Goal: Transaction & Acquisition: Subscribe to service/newsletter

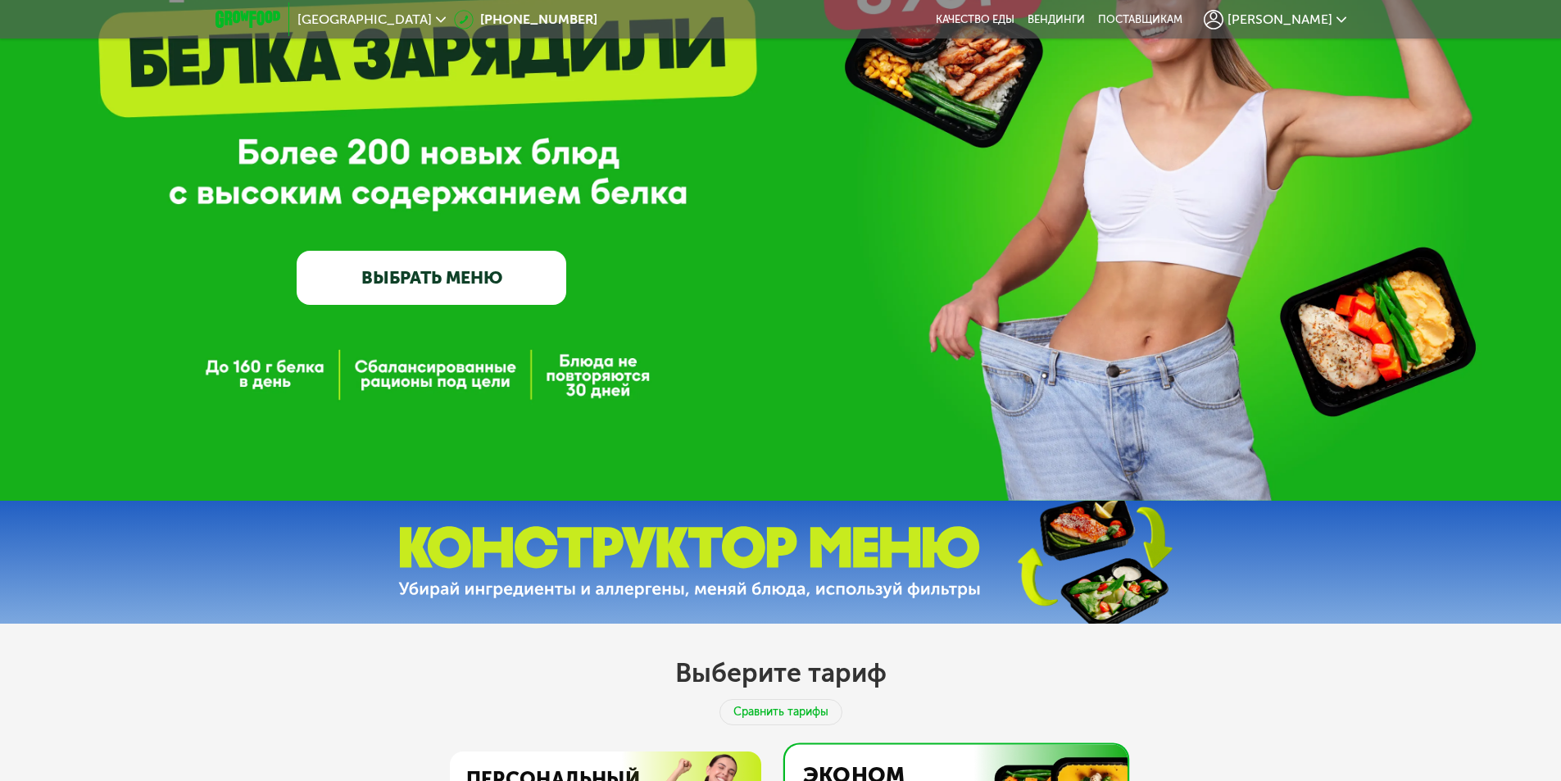
scroll to position [246, 0]
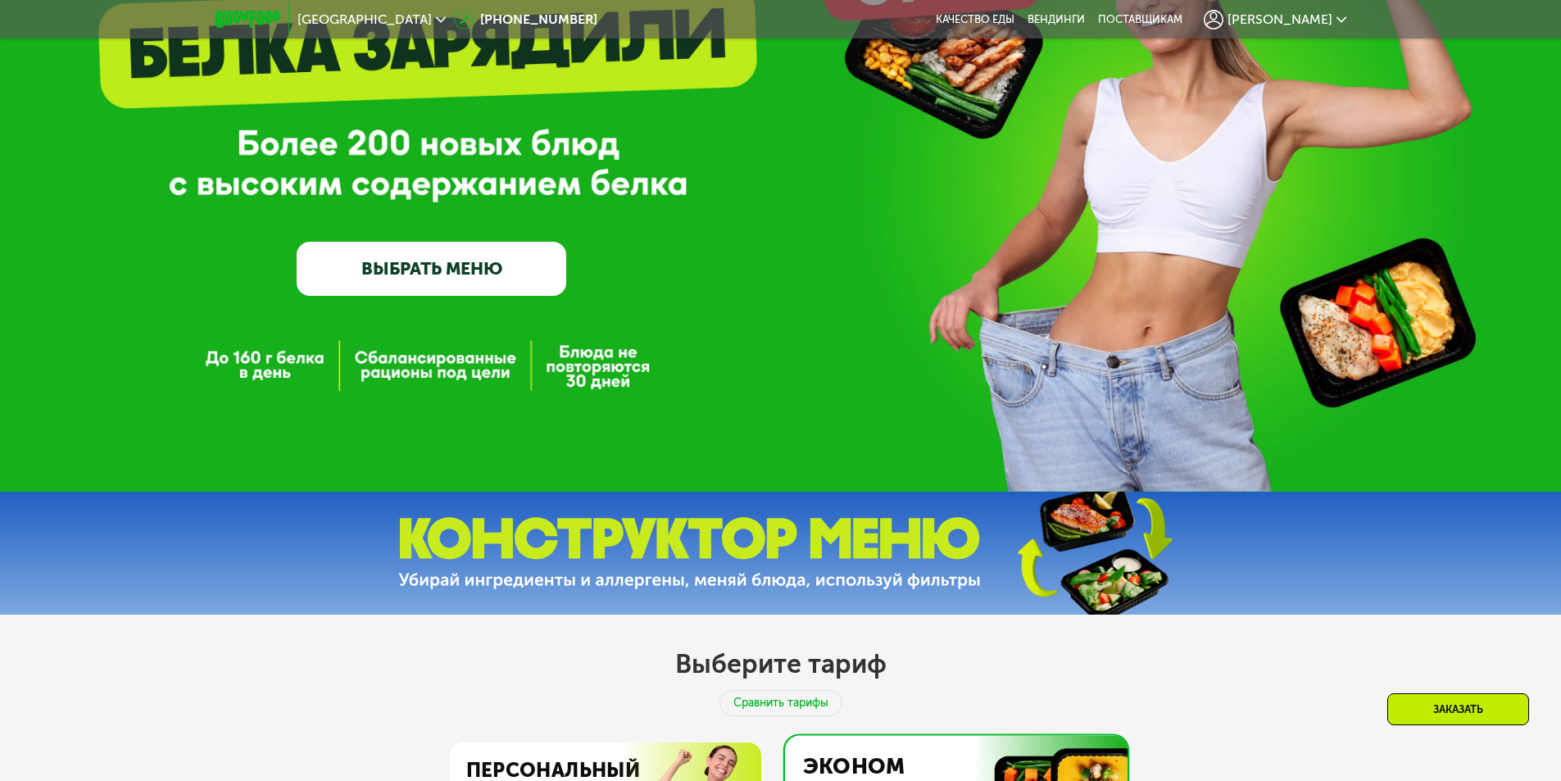
click at [1341, 24] on icon at bounding box center [1342, 20] width 10 height 10
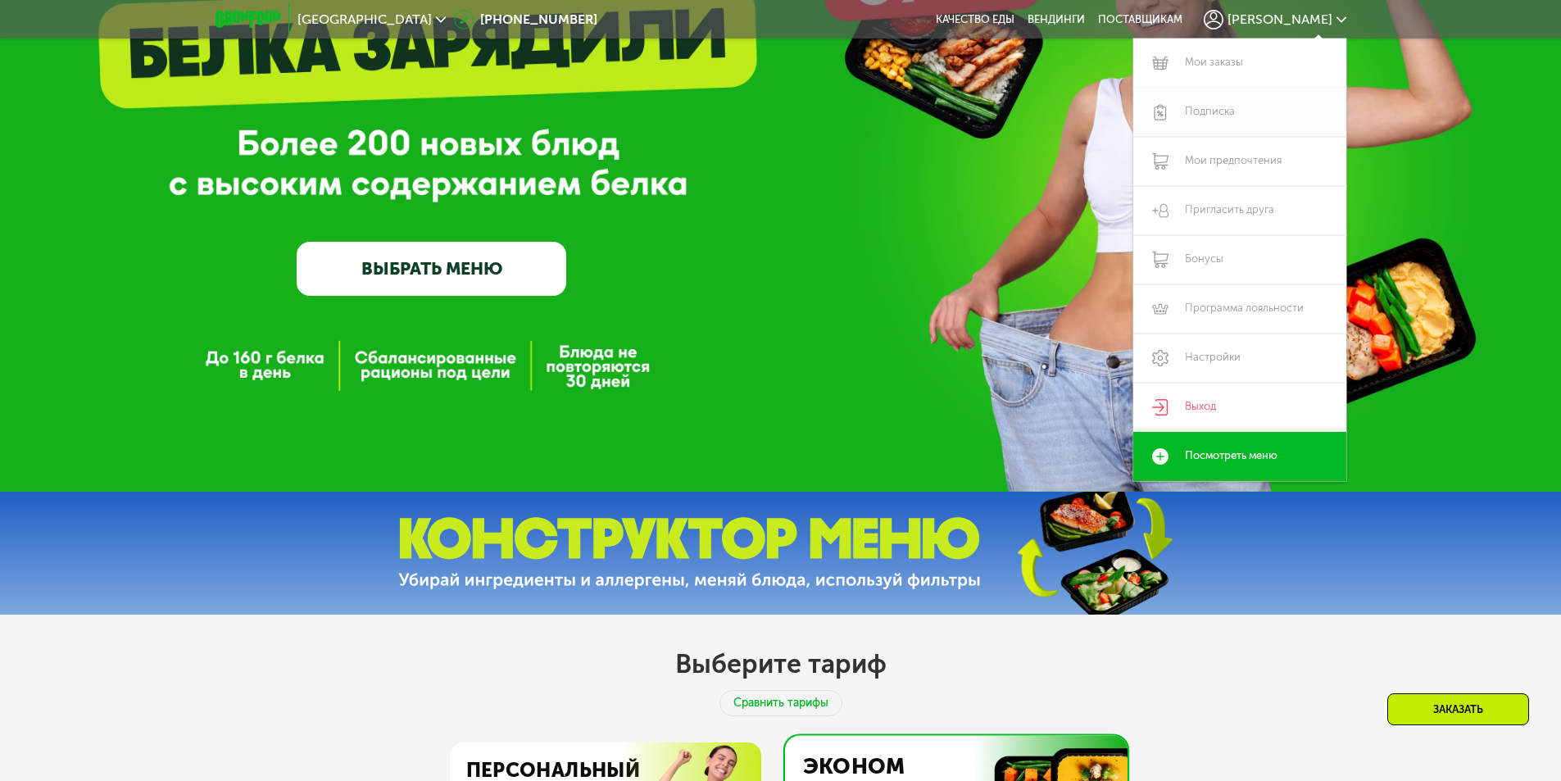
click at [1208, 102] on link "Подписка" at bounding box center [1240, 112] width 213 height 49
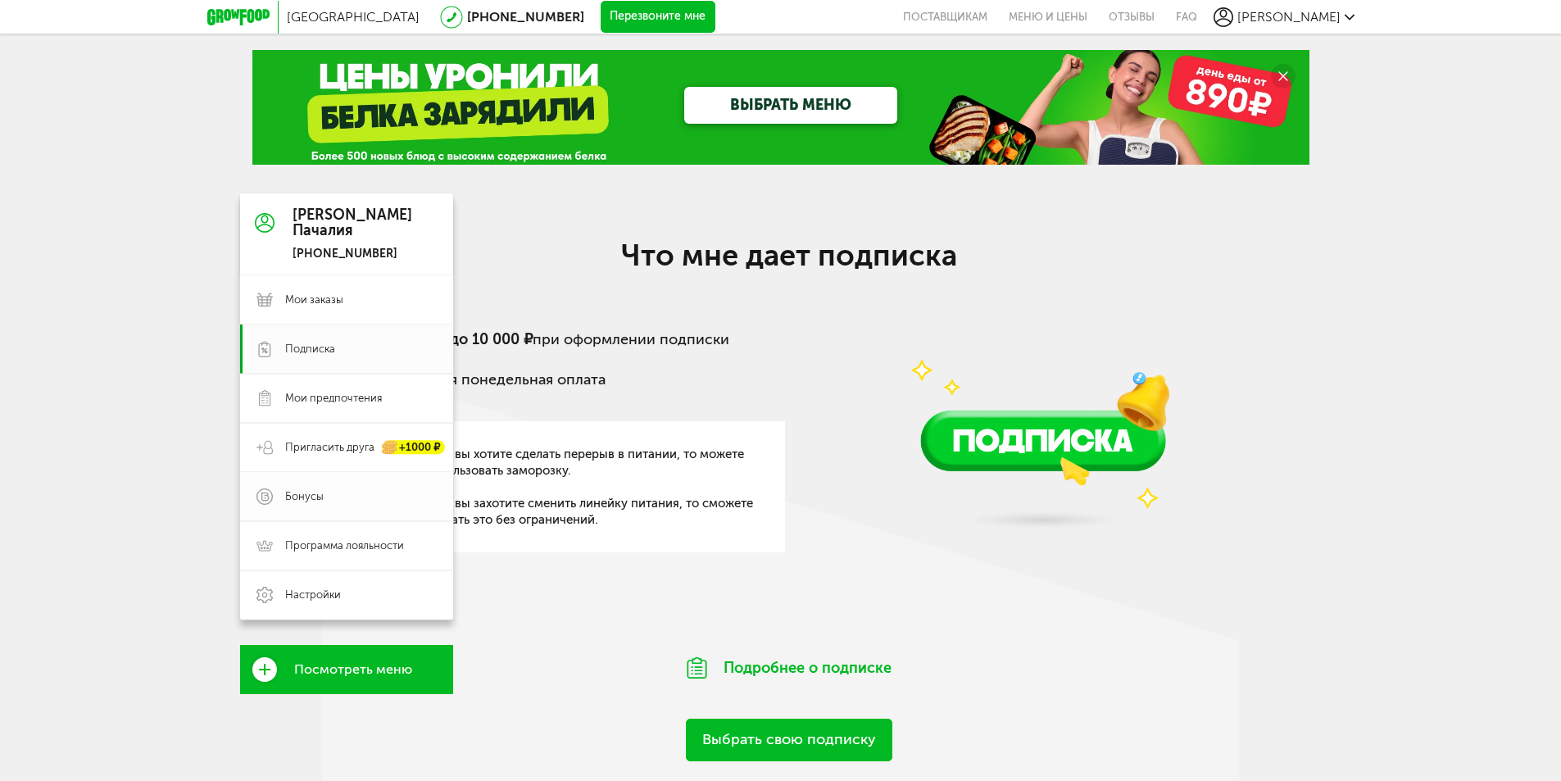
click at [300, 493] on span "Бонусы" at bounding box center [304, 496] width 39 height 15
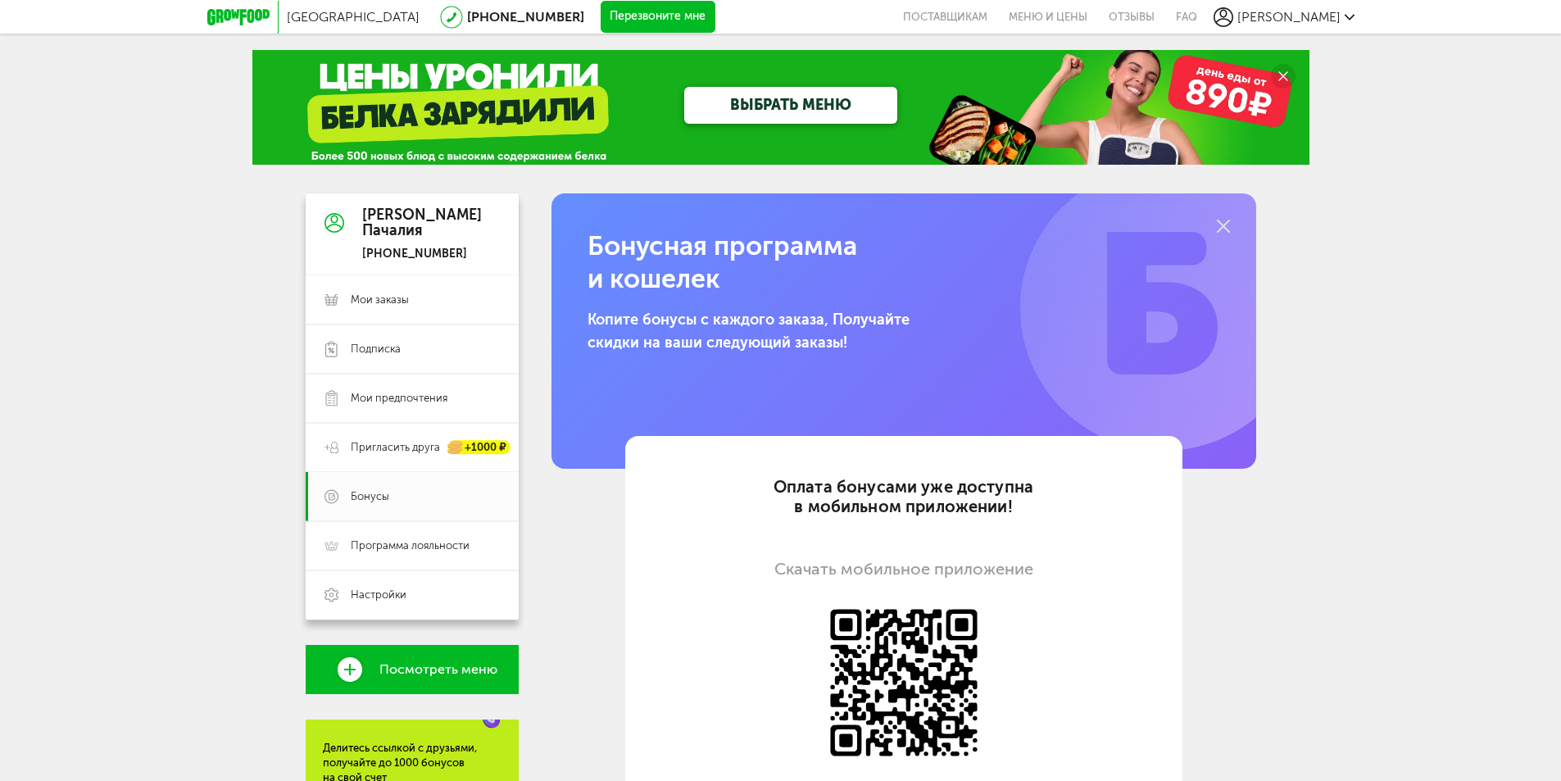
click at [1222, 222] on icon at bounding box center [1223, 226] width 13 height 13
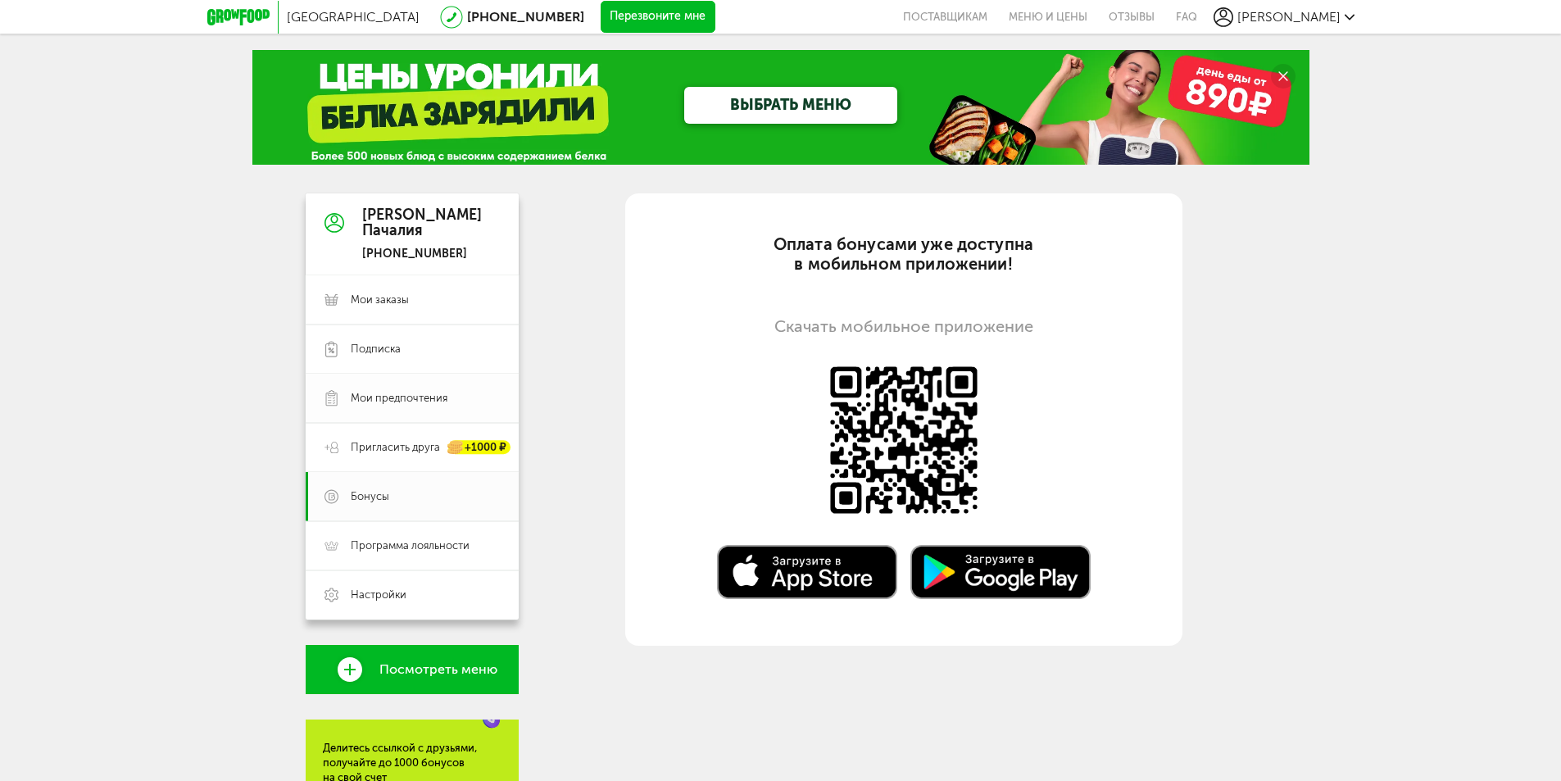
click at [385, 399] on span "Мои предпочтения" at bounding box center [399, 398] width 97 height 15
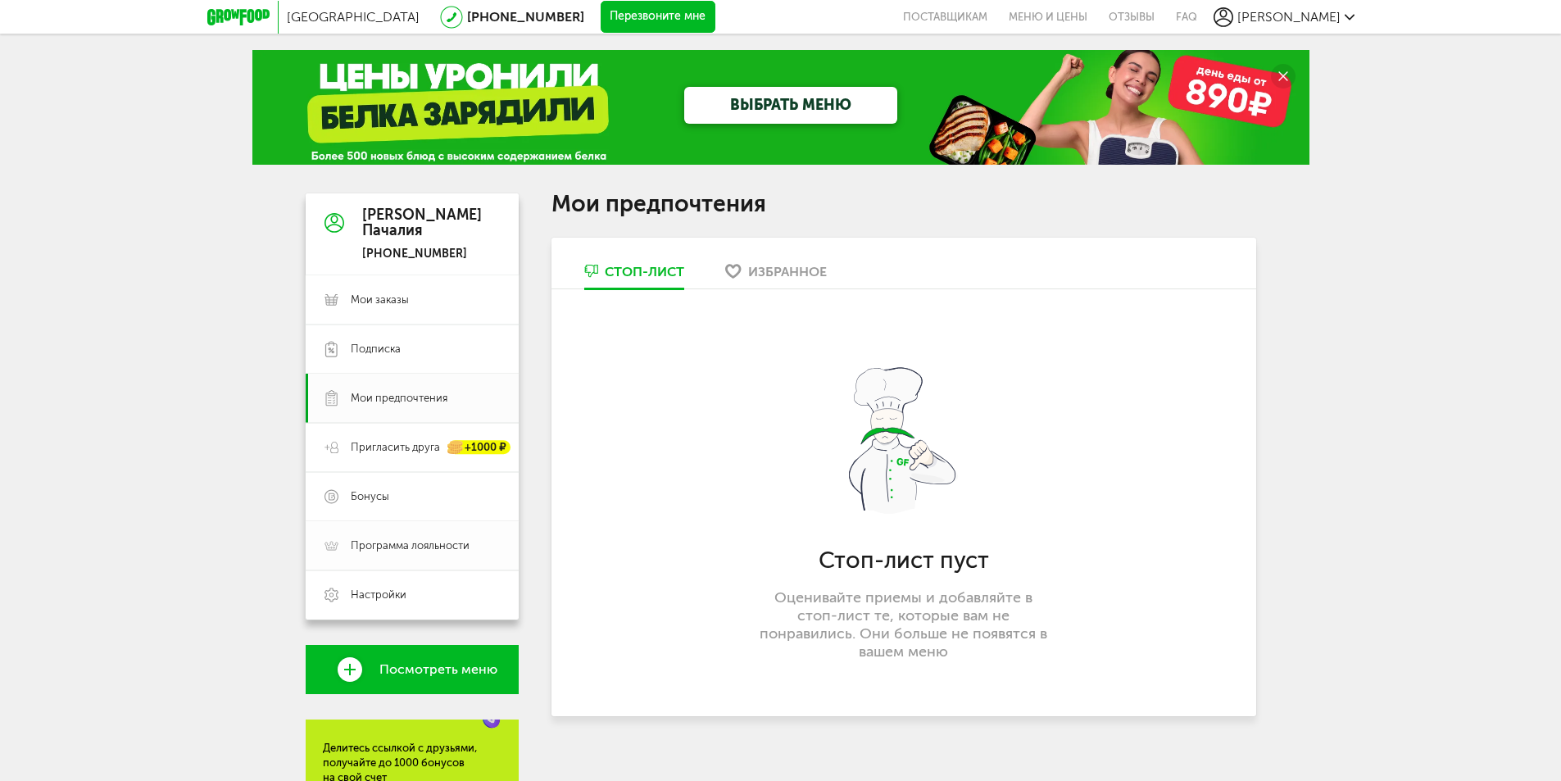
click at [387, 540] on span "Программа лояльности" at bounding box center [410, 546] width 119 height 15
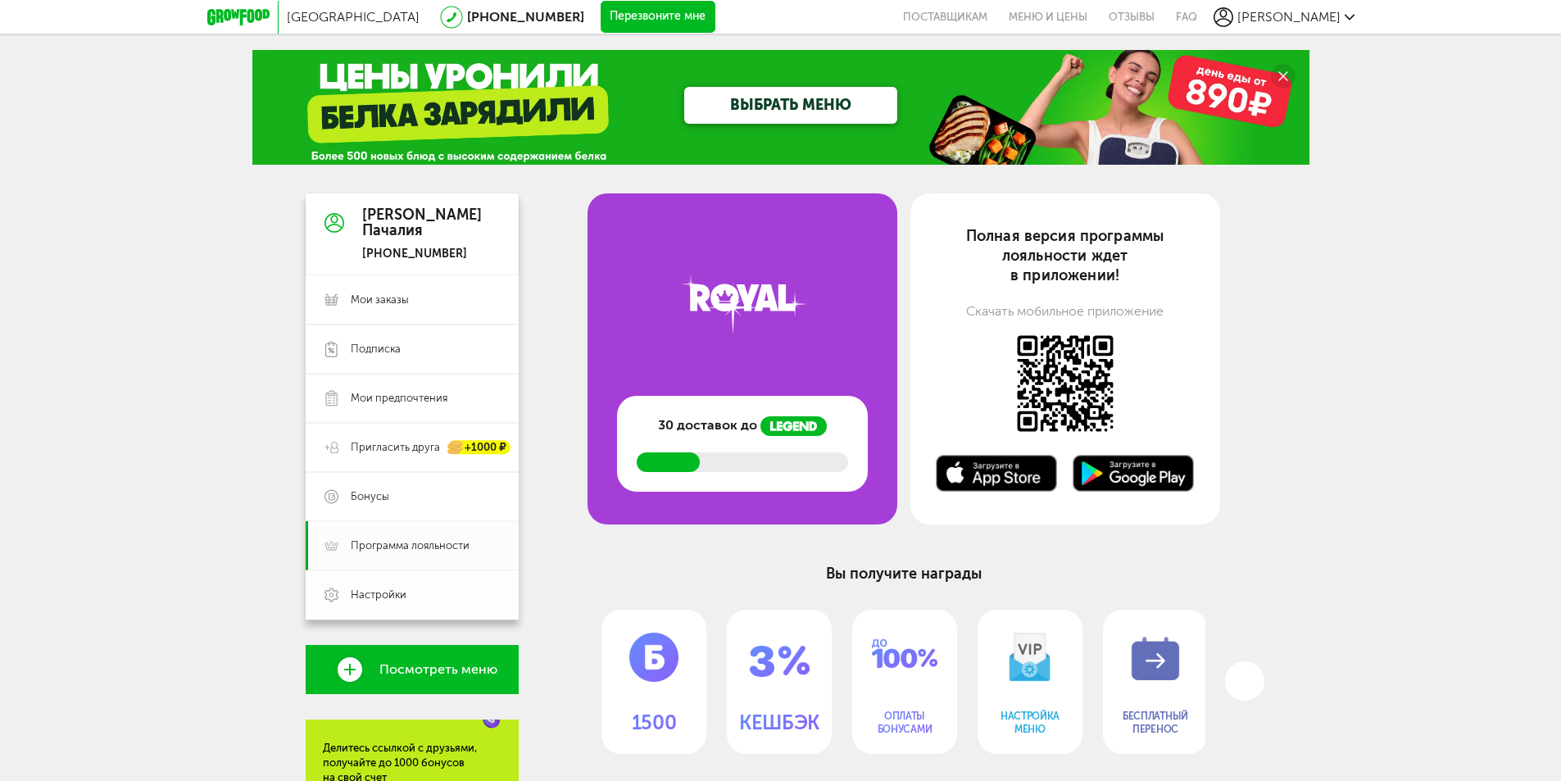
click at [392, 579] on link "Настройки" at bounding box center [412, 594] width 213 height 49
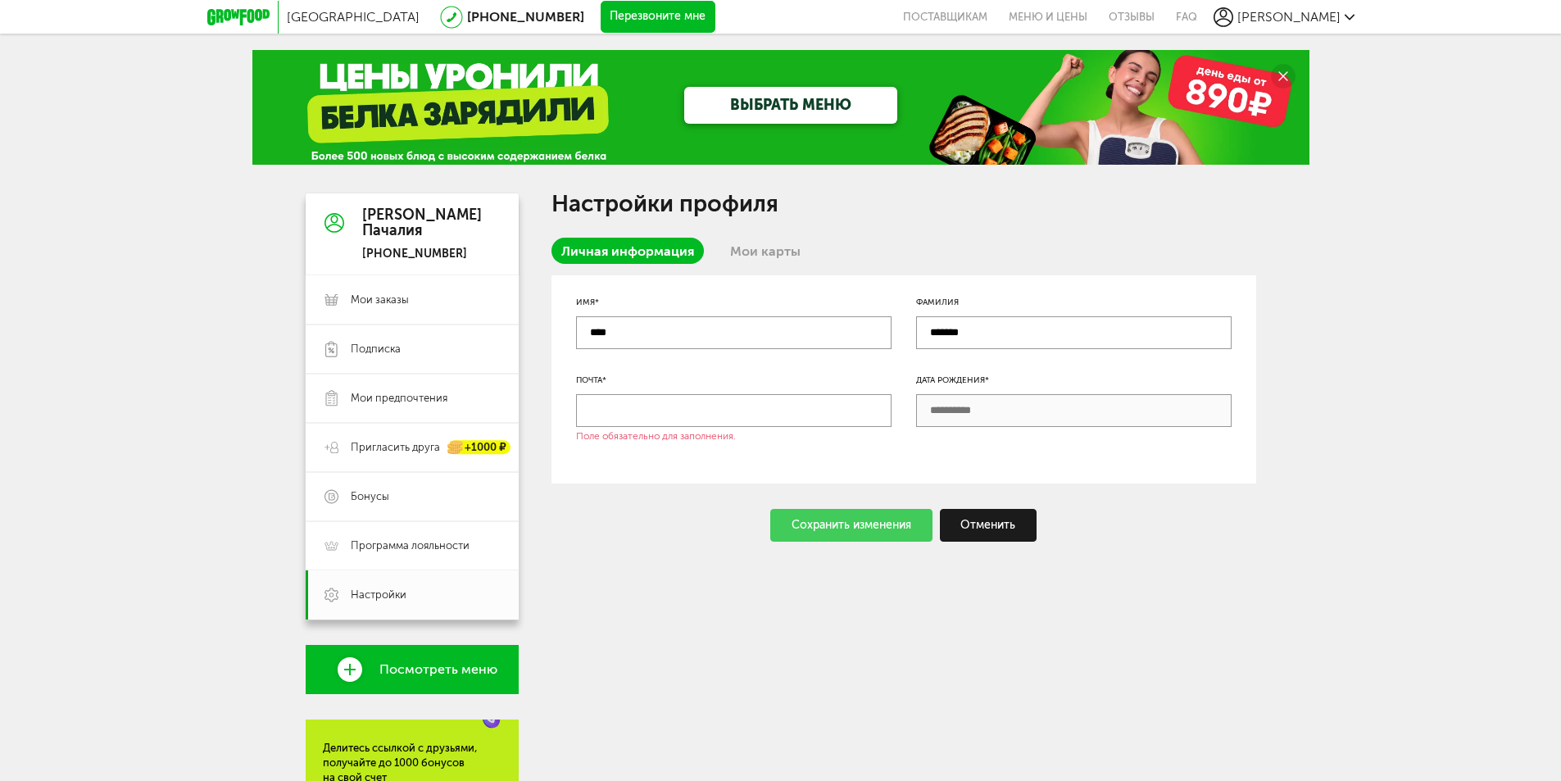
click at [438, 256] on div "+7 (916) 633-65-36" at bounding box center [422, 254] width 120 height 15
click at [1098, 11] on link "Меню и цены" at bounding box center [1048, 17] width 100 height 34
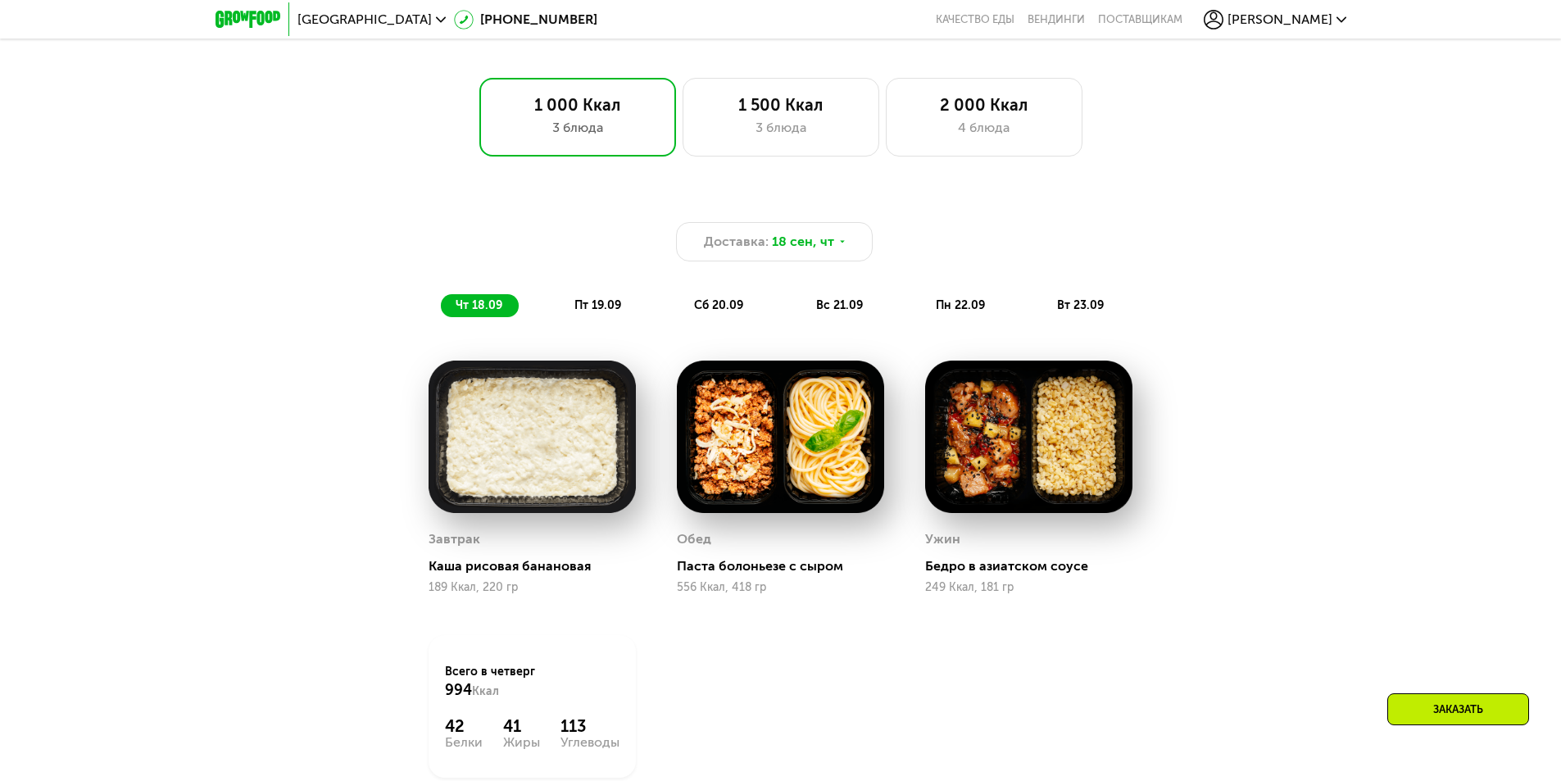
scroll to position [1192, 0]
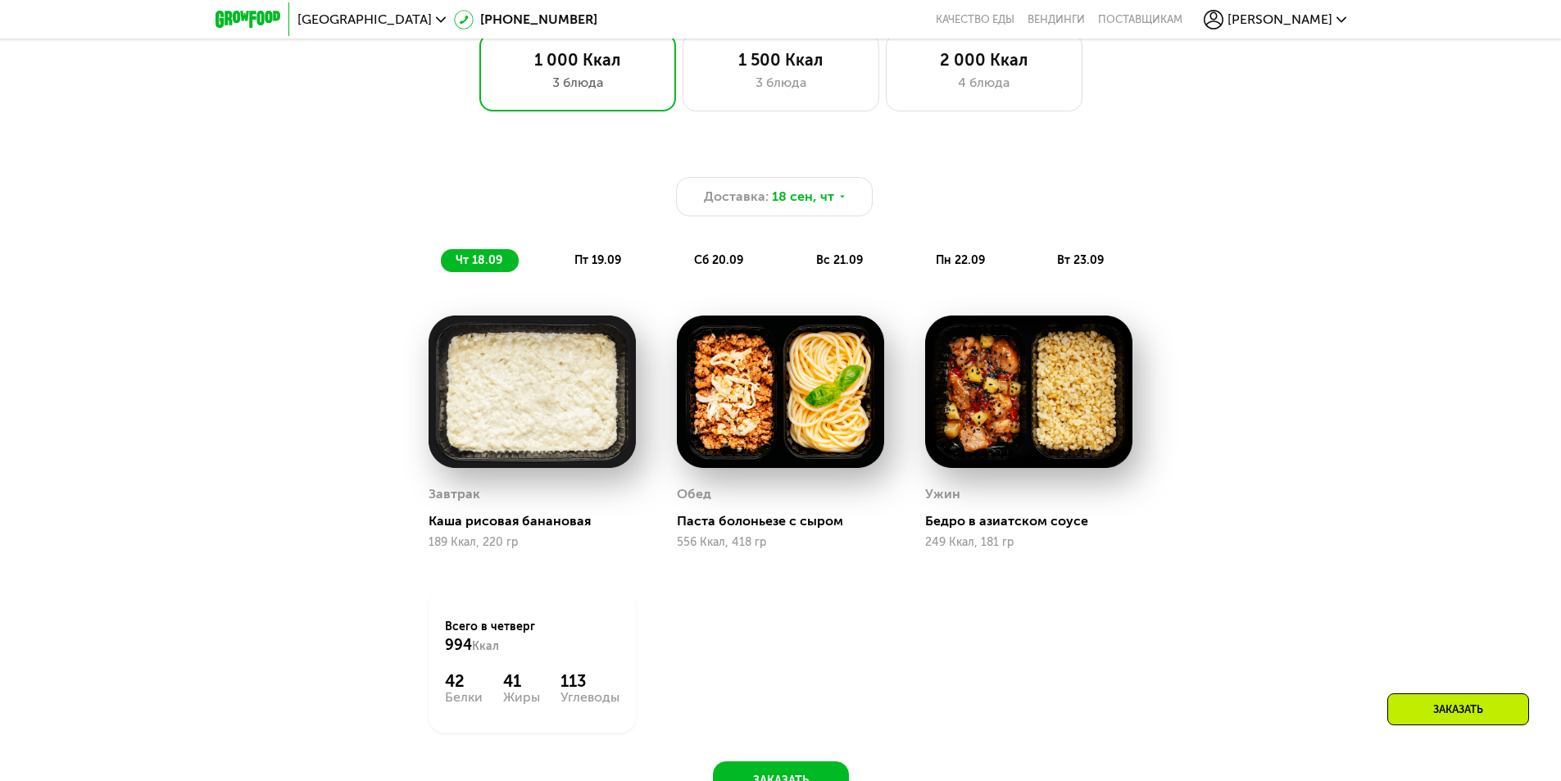
click at [621, 265] on span "пт 19.09" at bounding box center [598, 260] width 47 height 14
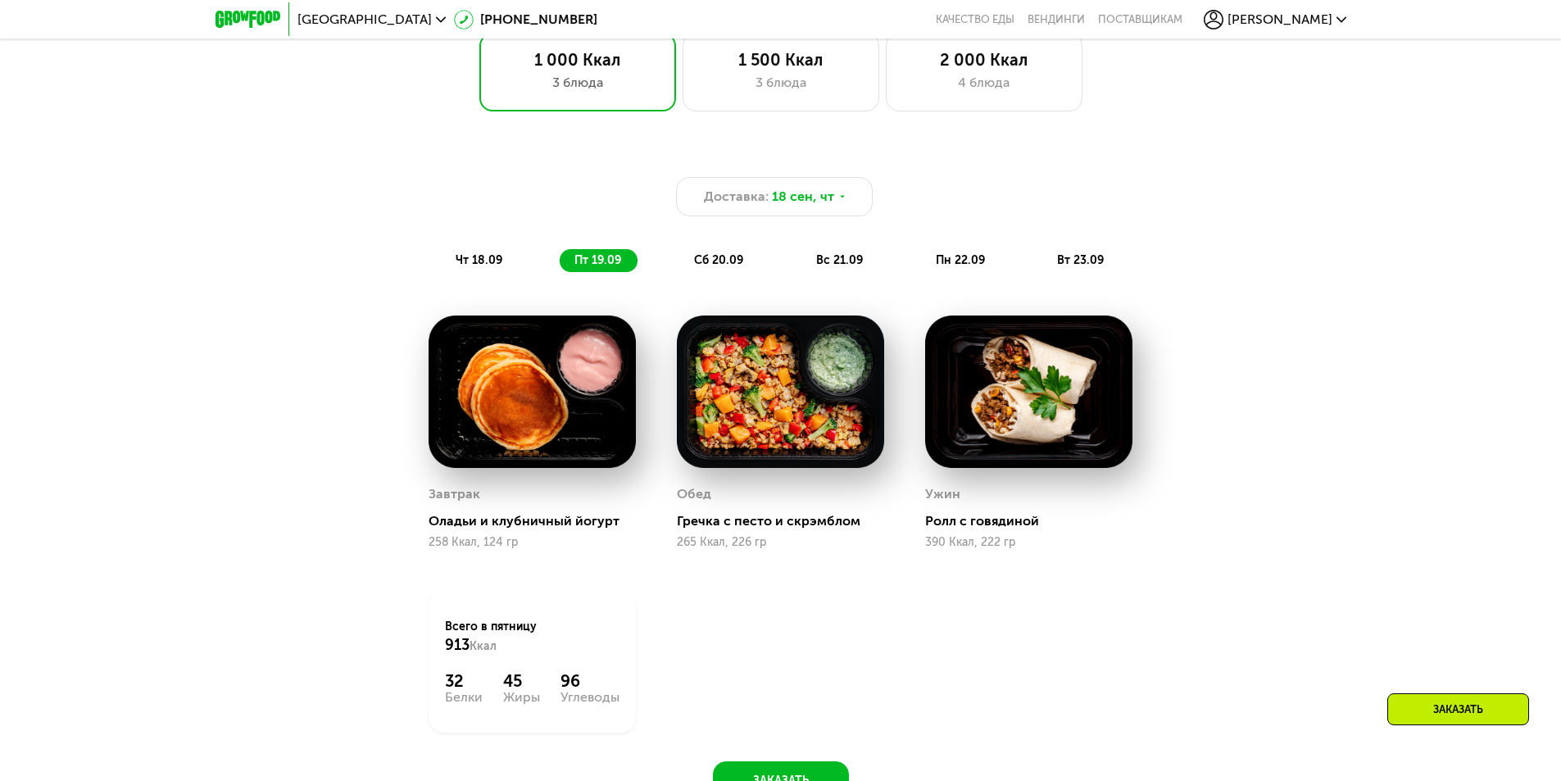
click at [727, 267] on span "сб 20.09" at bounding box center [718, 260] width 49 height 14
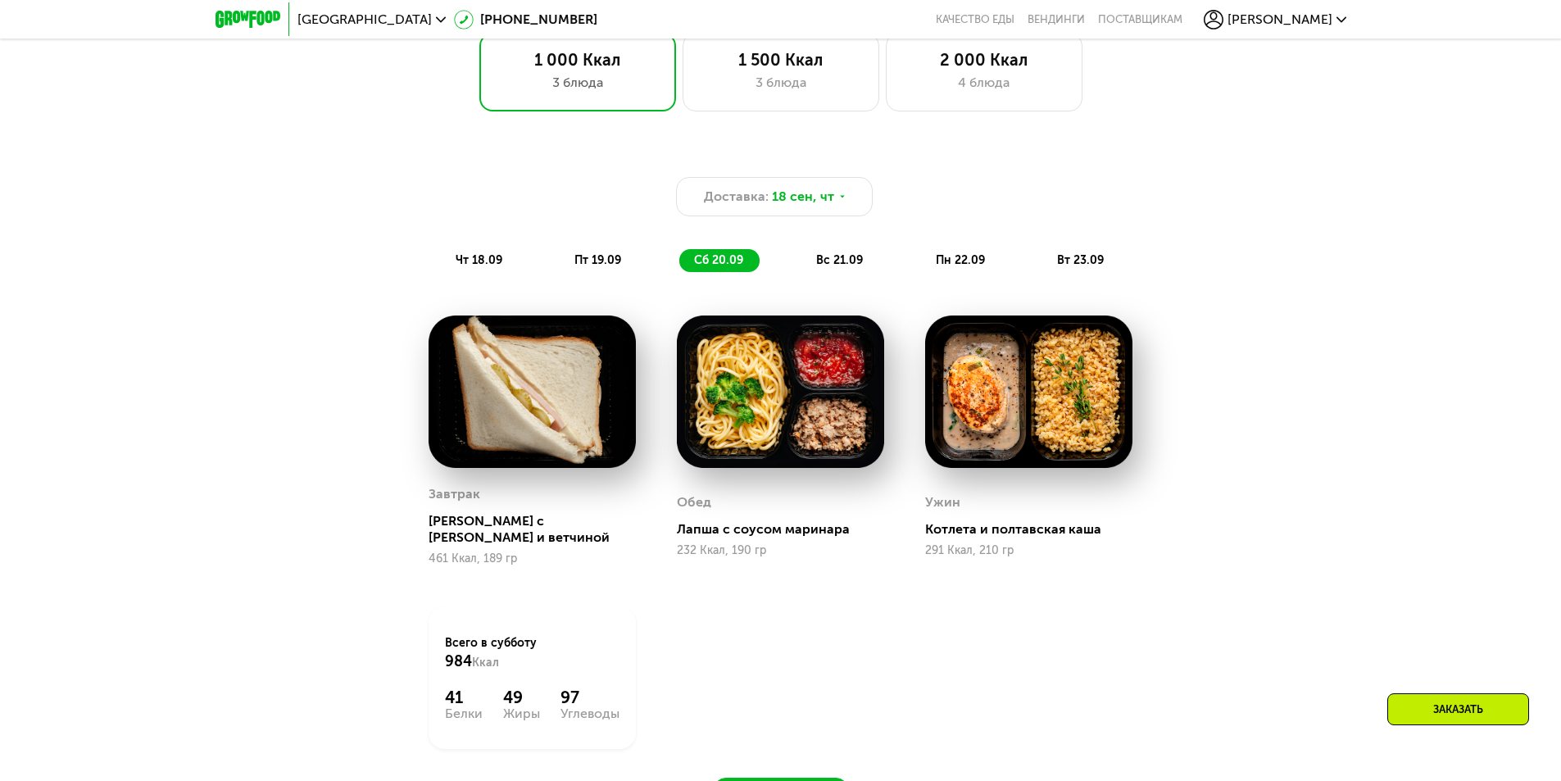
click at [489, 272] on div "чт 18.09" at bounding box center [480, 260] width 78 height 23
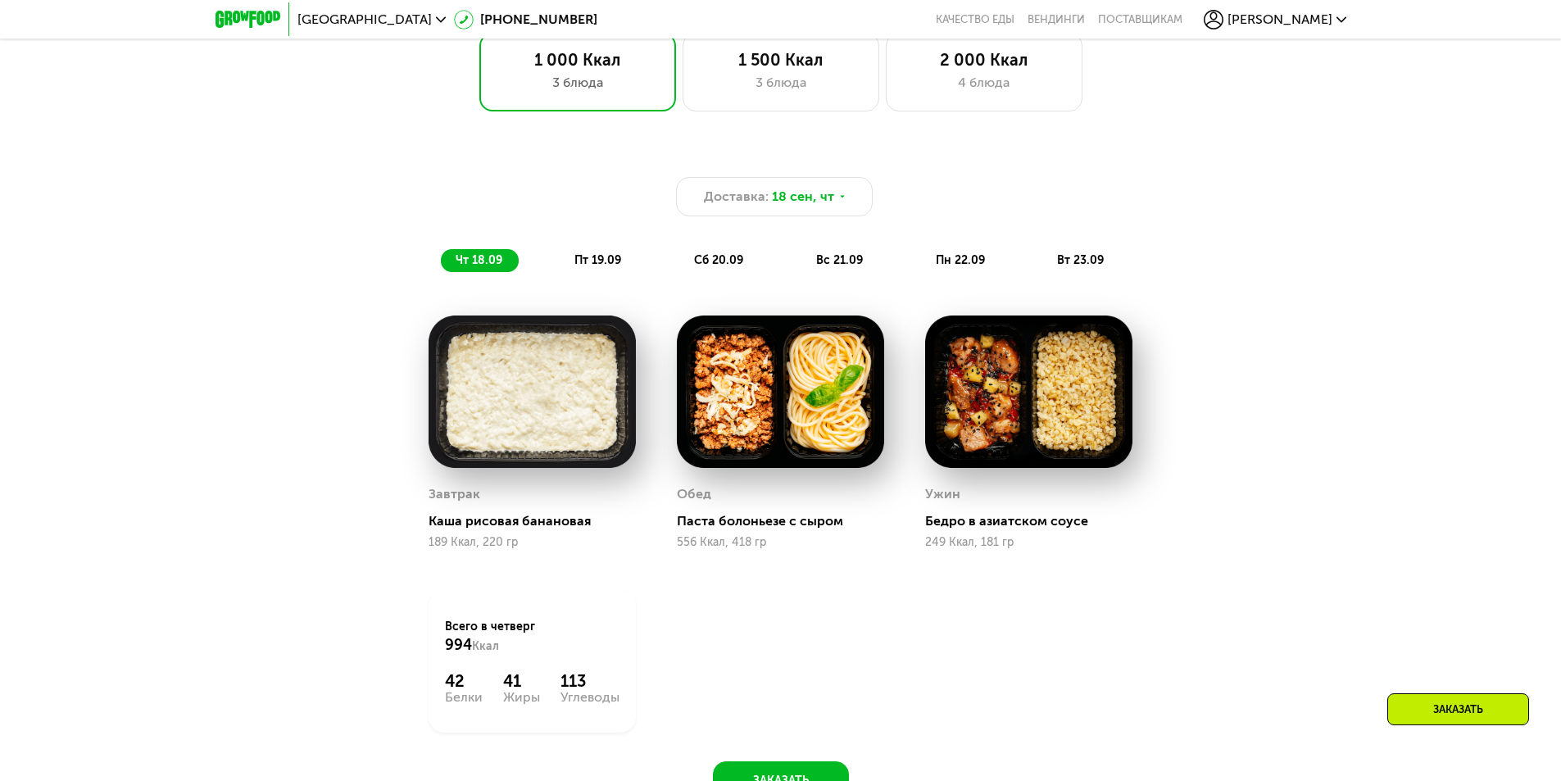
click at [604, 267] on span "пт 19.09" at bounding box center [598, 260] width 47 height 14
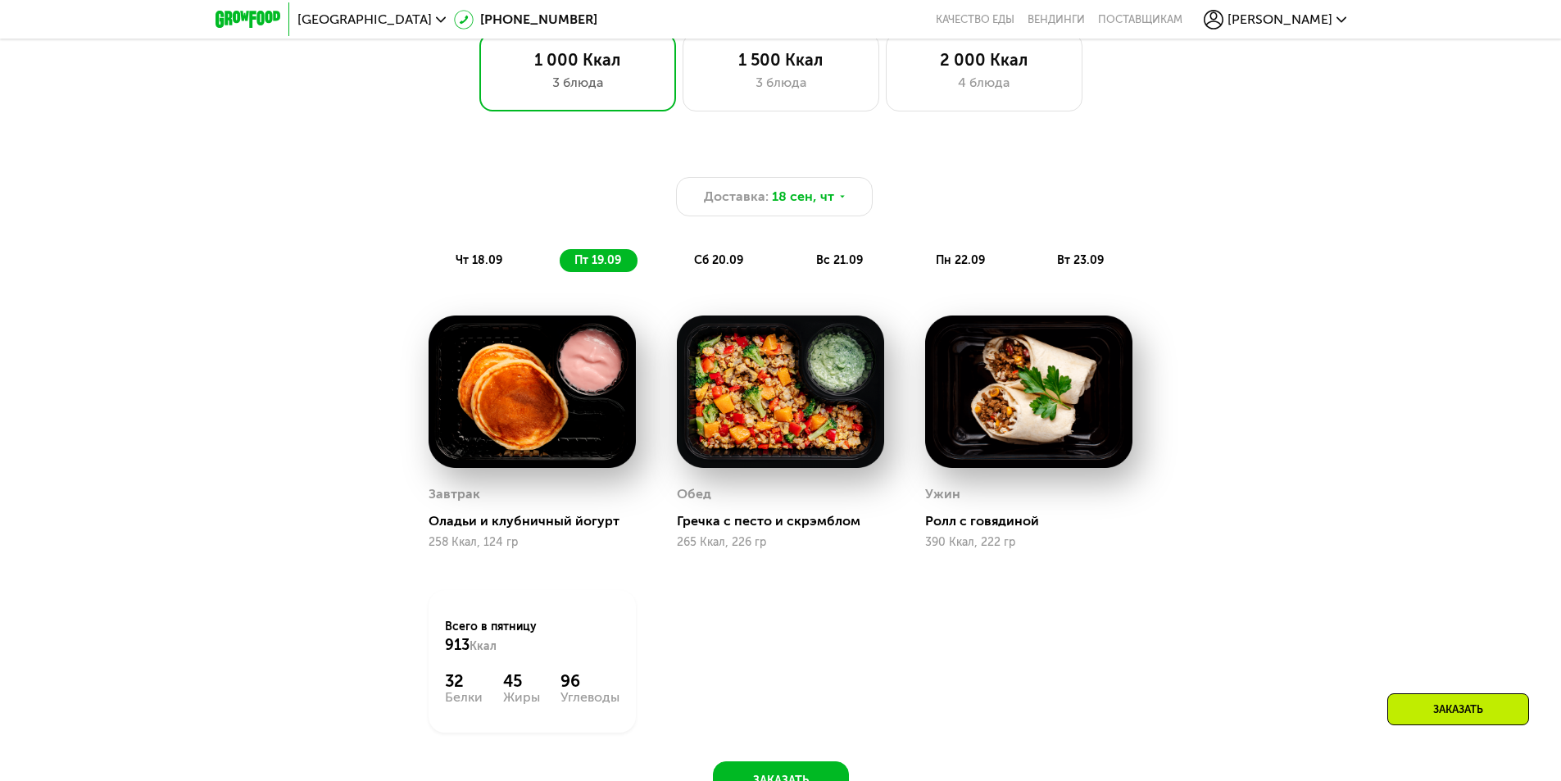
click at [727, 264] on span "сб 20.09" at bounding box center [718, 260] width 49 height 14
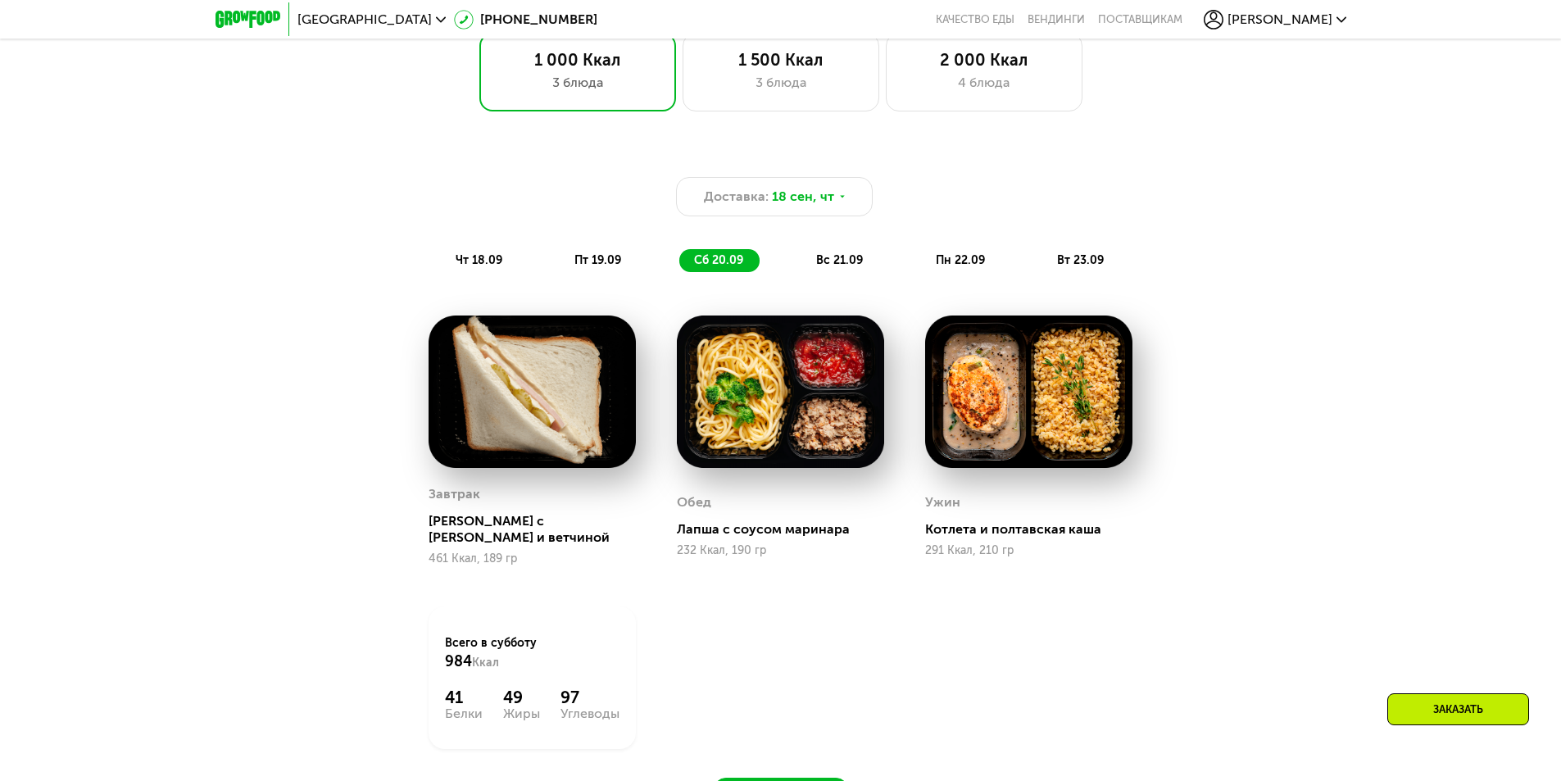
click at [835, 267] on span "вс 21.09" at bounding box center [839, 260] width 47 height 14
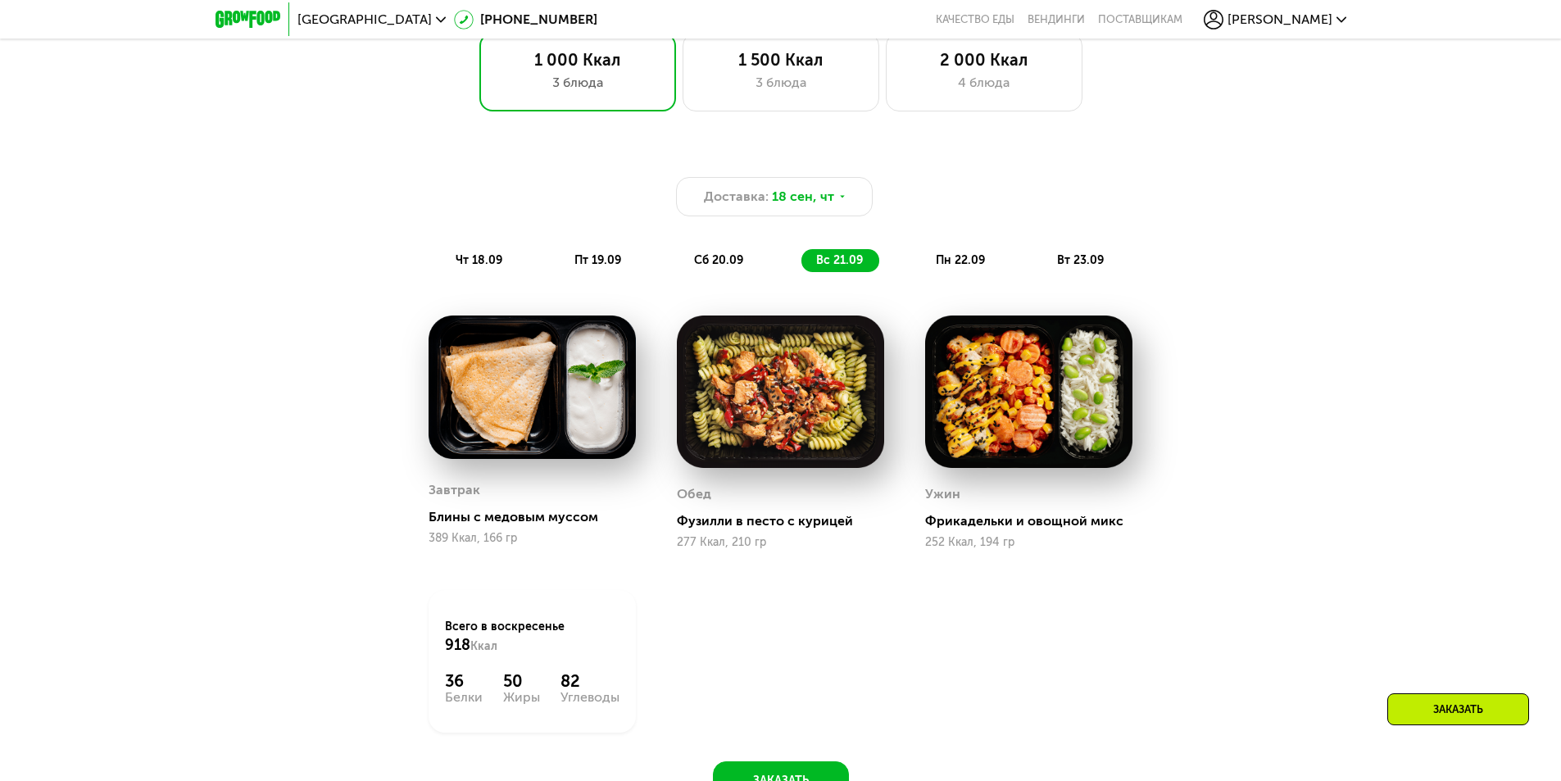
click at [960, 261] on span "пн 22.09" at bounding box center [960, 260] width 49 height 14
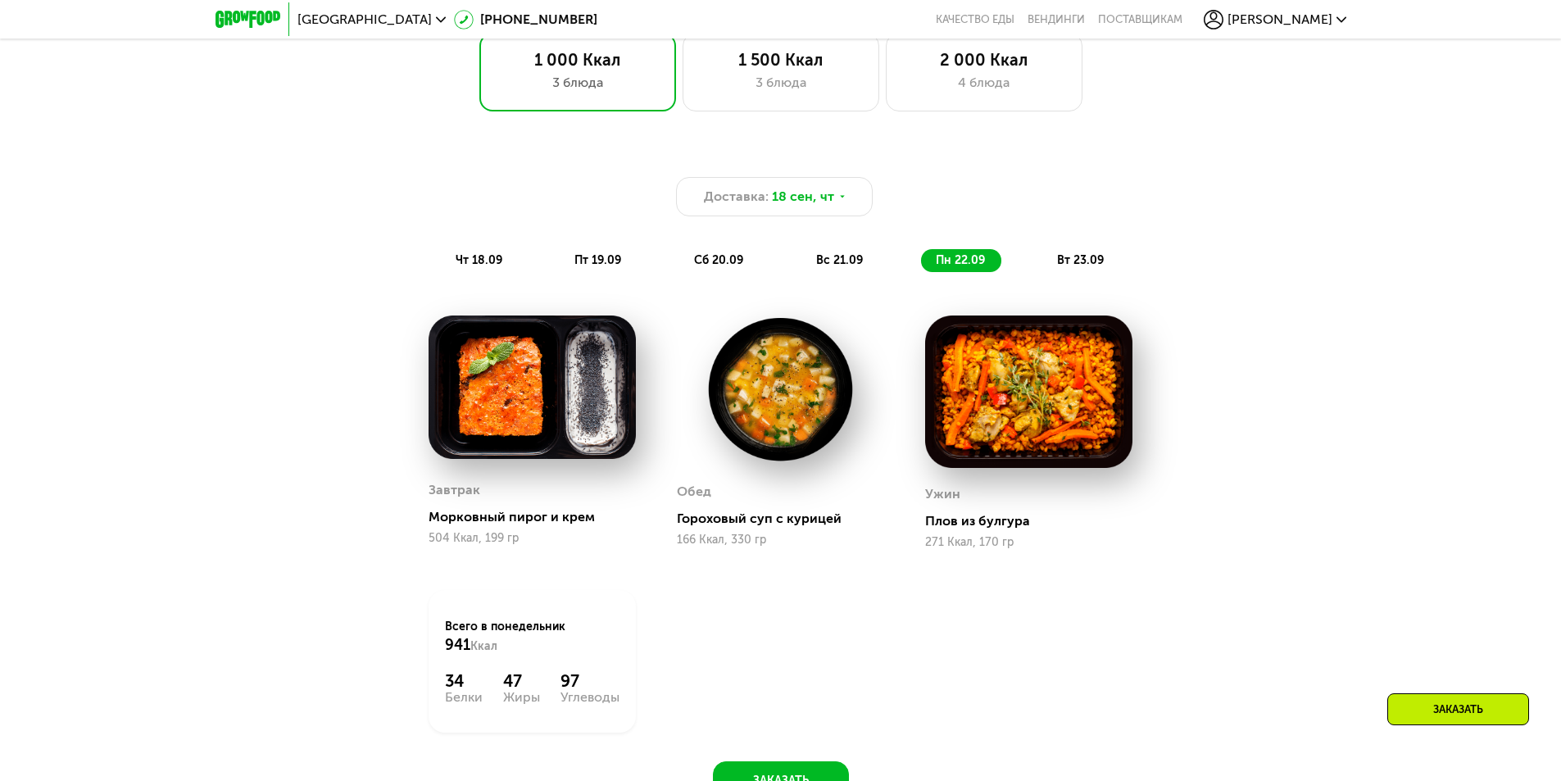
click at [1090, 267] on span "вт 23.09" at bounding box center [1080, 260] width 47 height 14
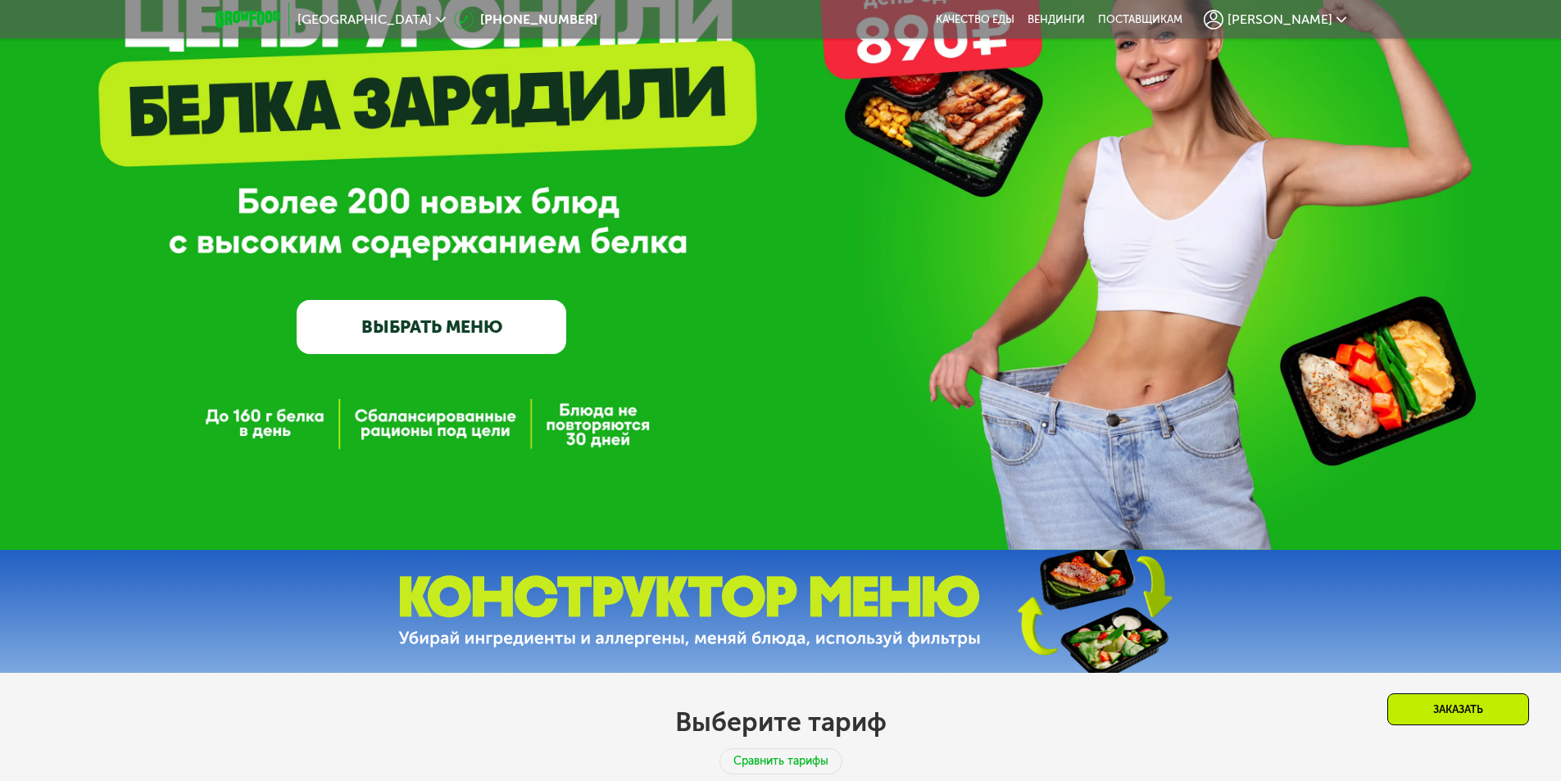
scroll to position [126, 0]
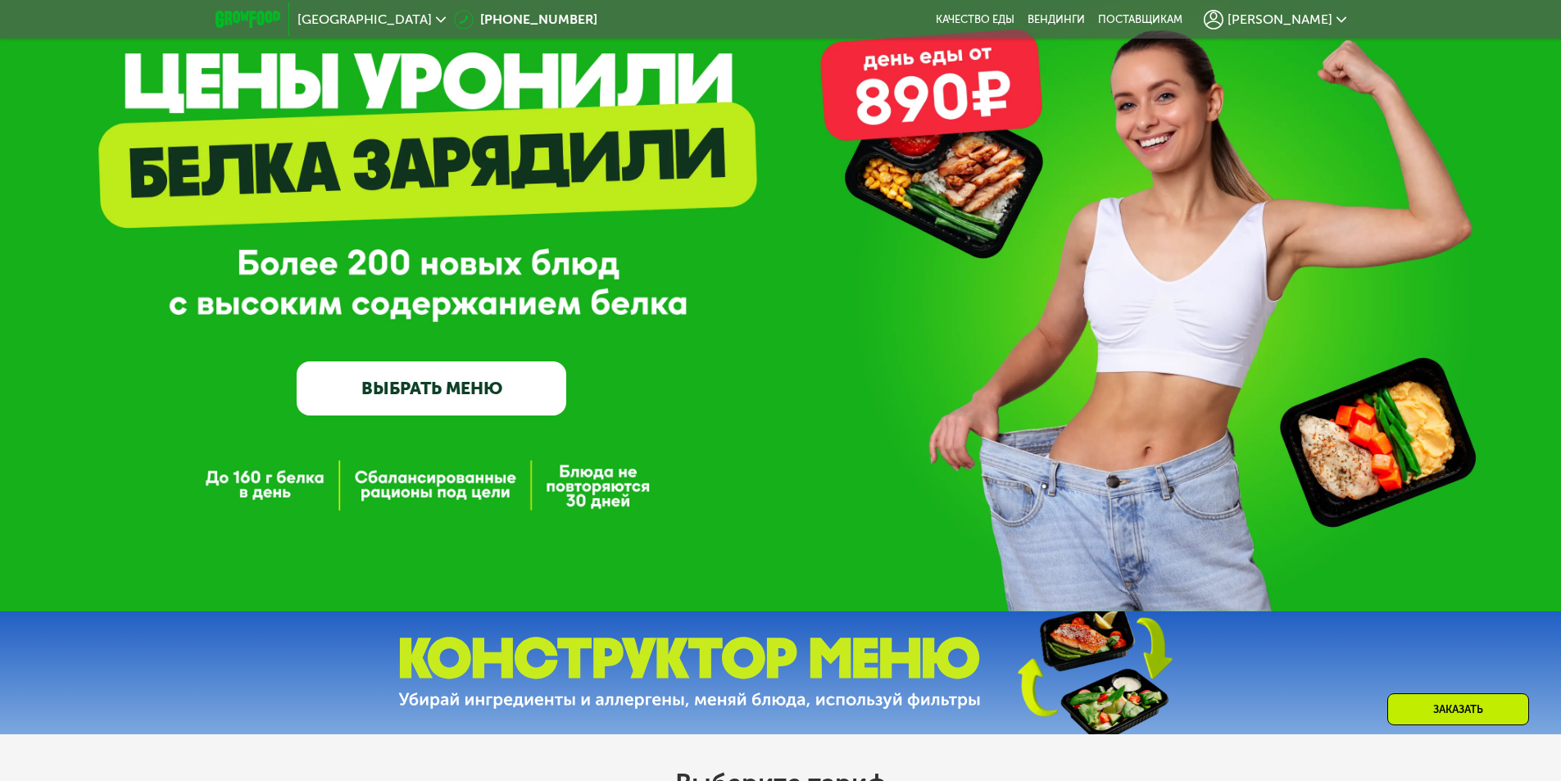
click at [462, 392] on link "ВЫБРАТЬ МЕНЮ" at bounding box center [432, 388] width 270 height 54
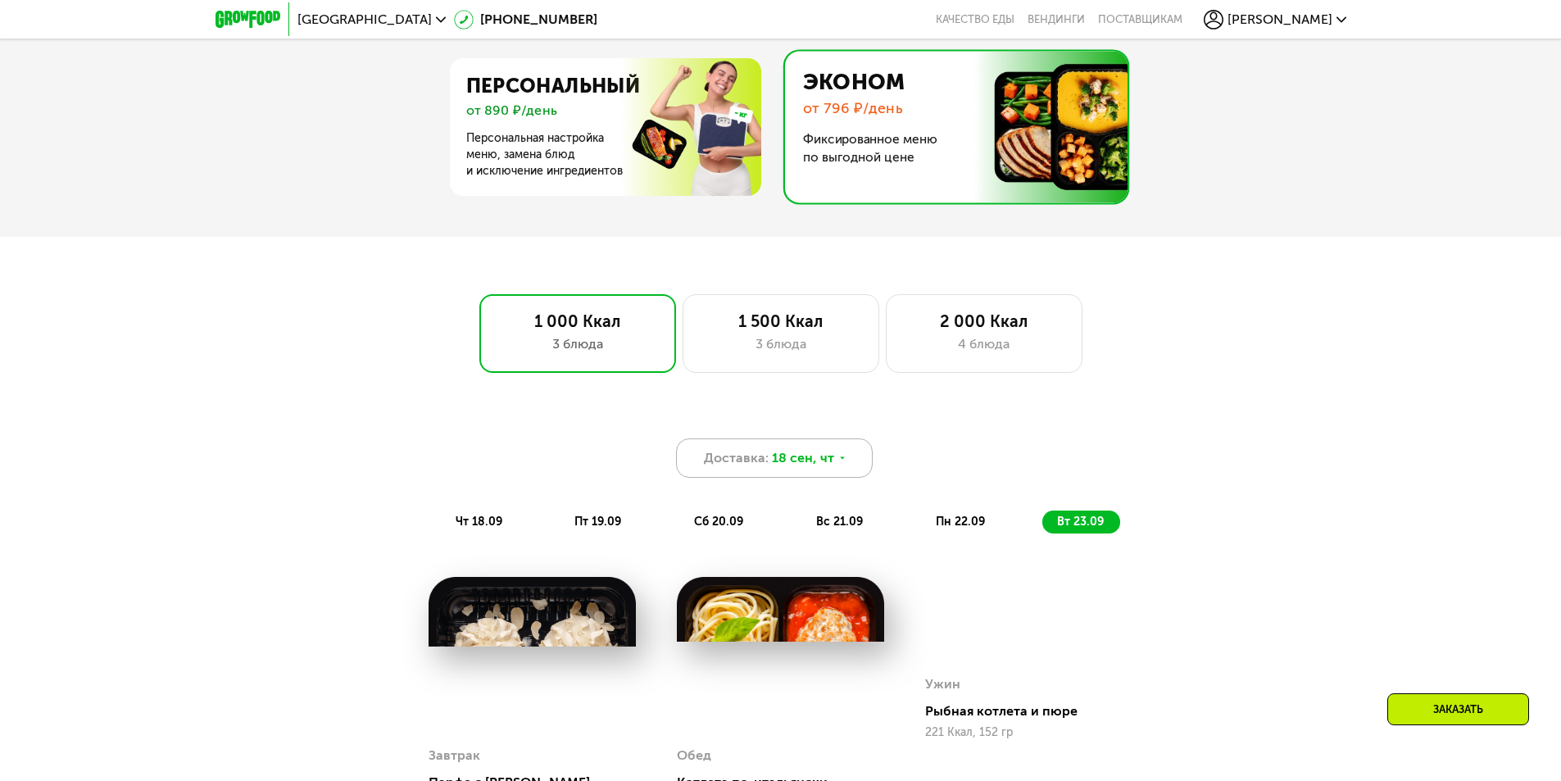
scroll to position [864, 0]
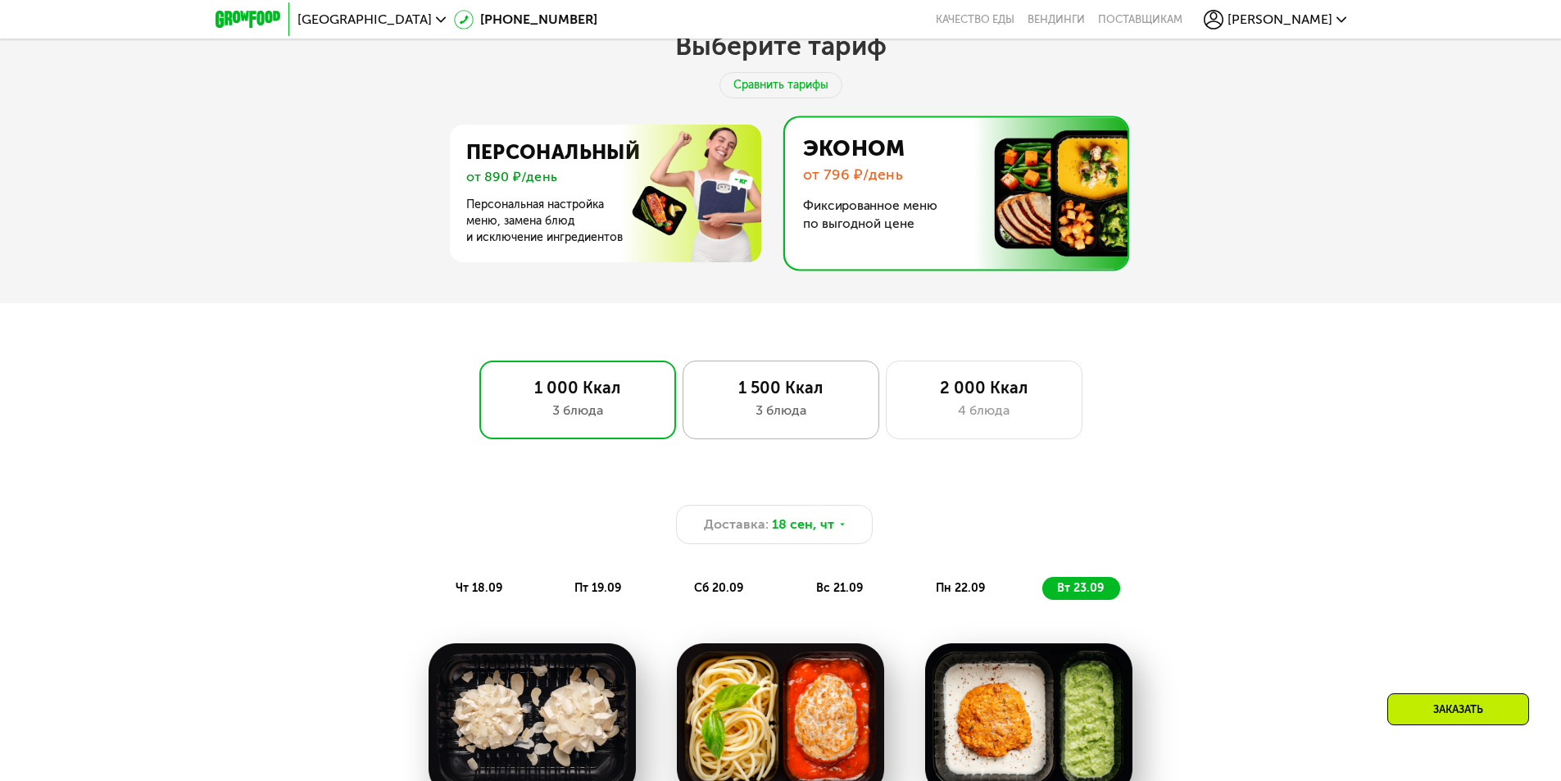
click at [786, 416] on div "3 блюда" at bounding box center [781, 411] width 162 height 20
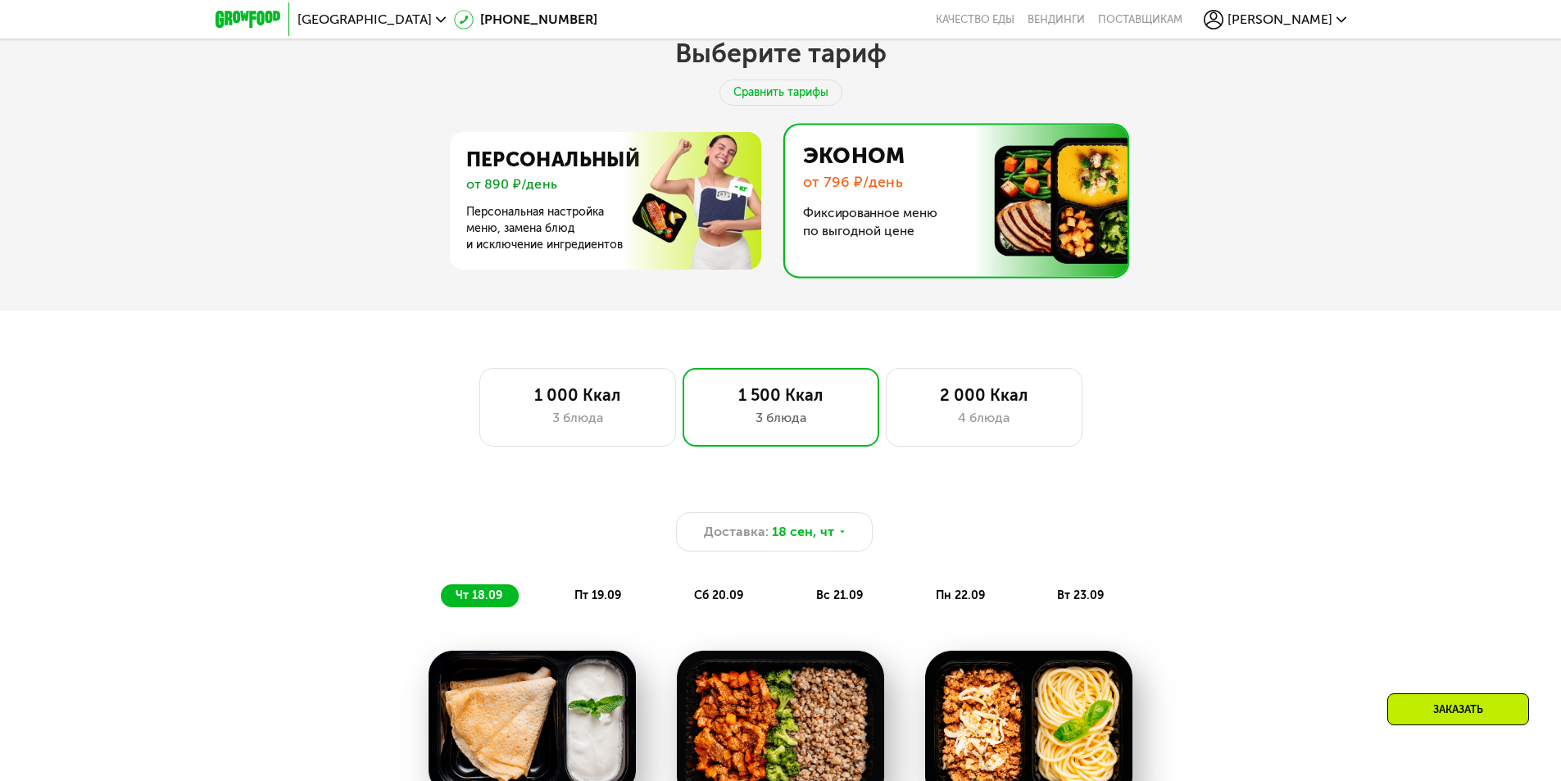
scroll to position [782, 0]
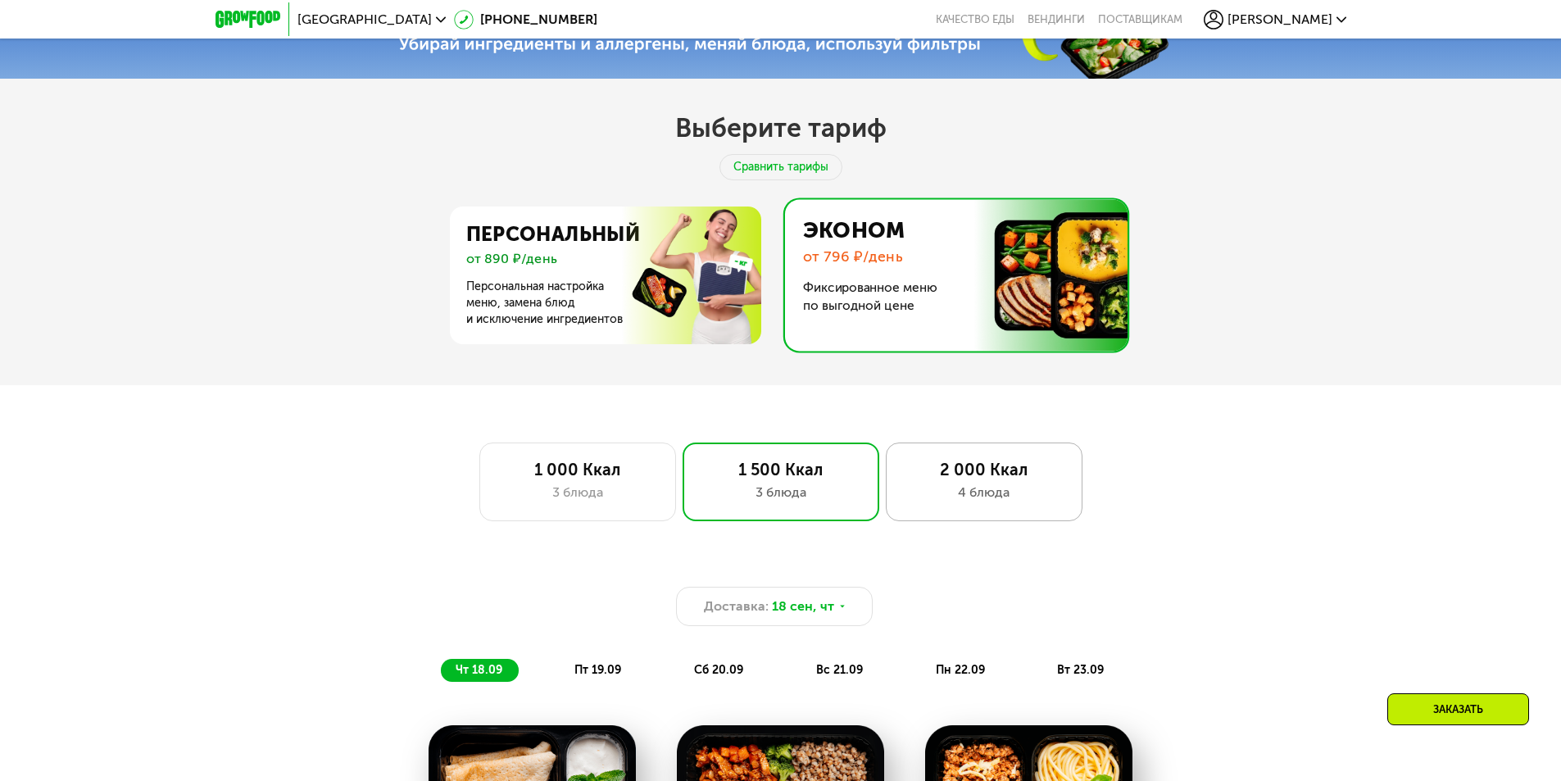
click at [956, 487] on div "2 000 Ккал 4 блюда" at bounding box center [984, 482] width 197 height 79
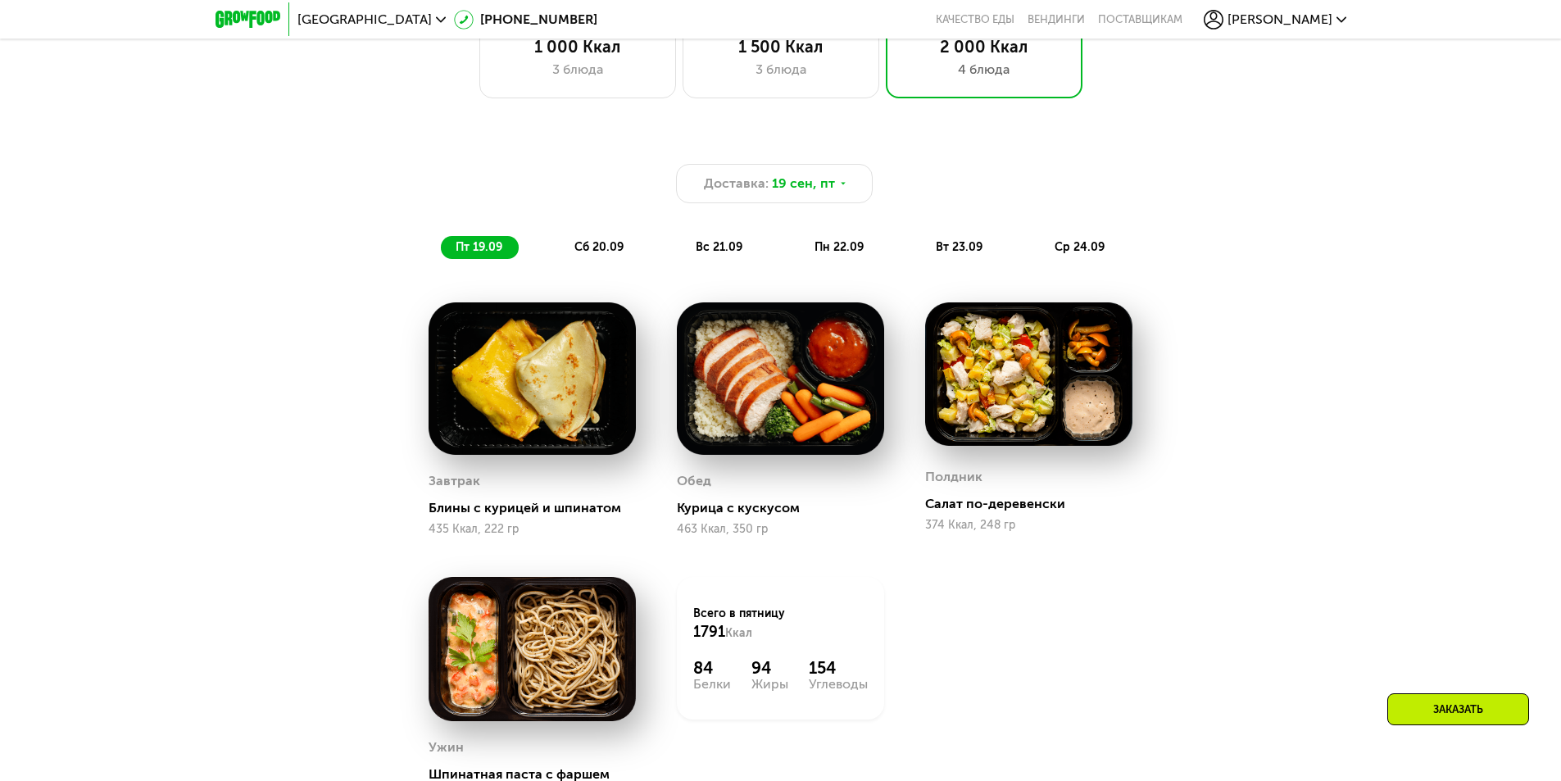
scroll to position [1192, 0]
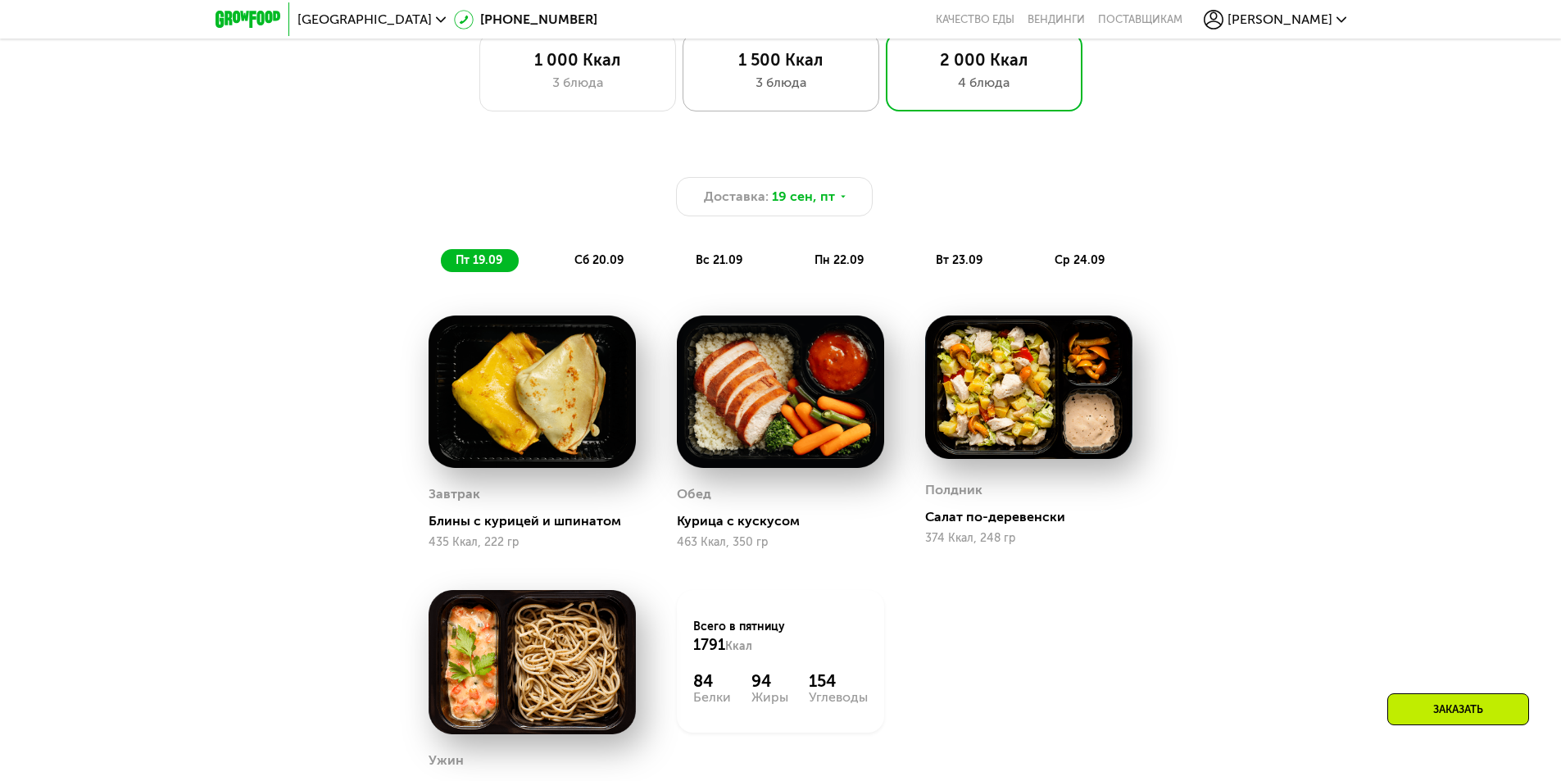
click at [798, 70] on div "1 500 Ккал" at bounding box center [781, 60] width 162 height 20
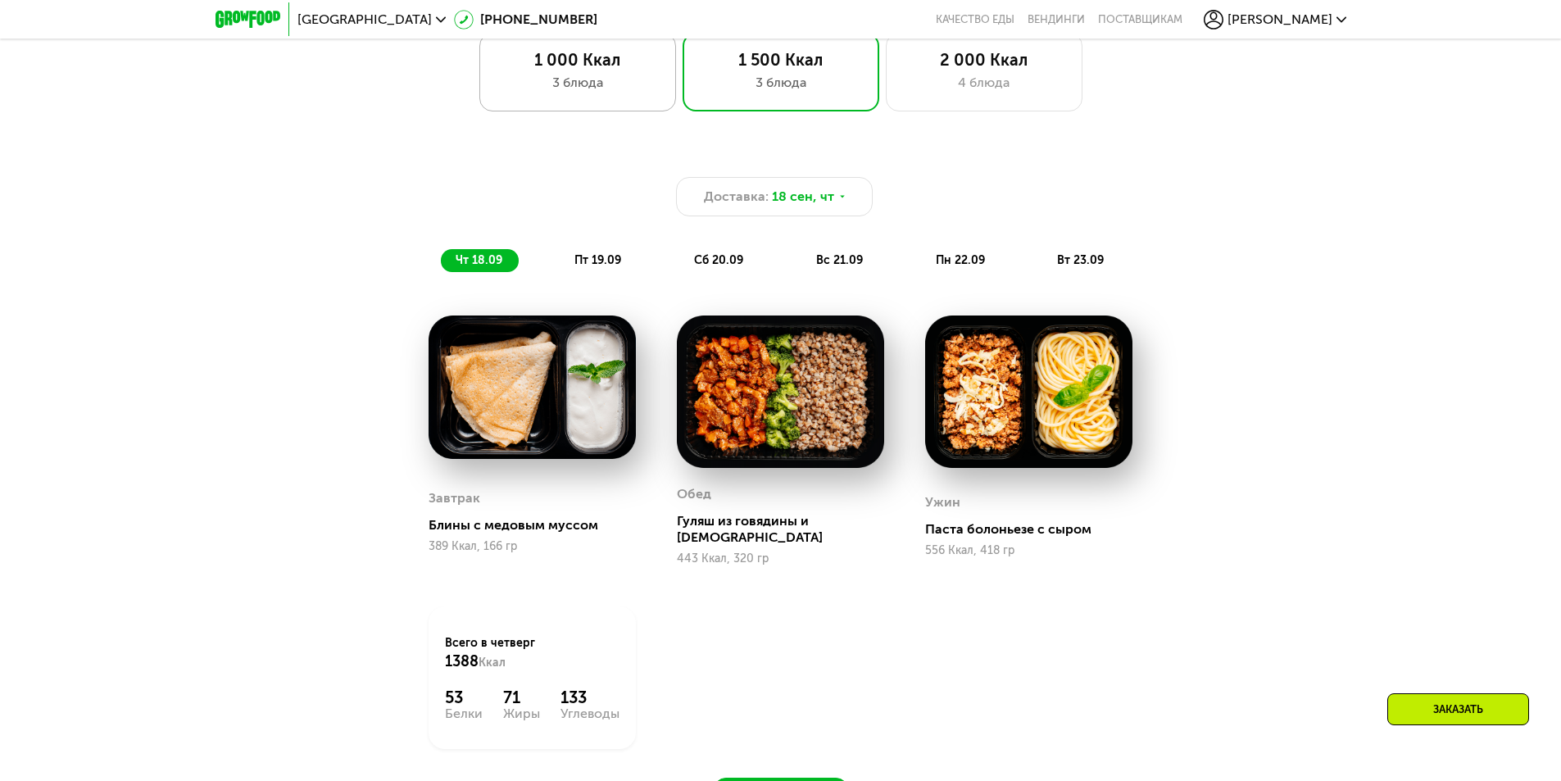
click at [584, 92] on div "3 блюда" at bounding box center [578, 83] width 162 height 20
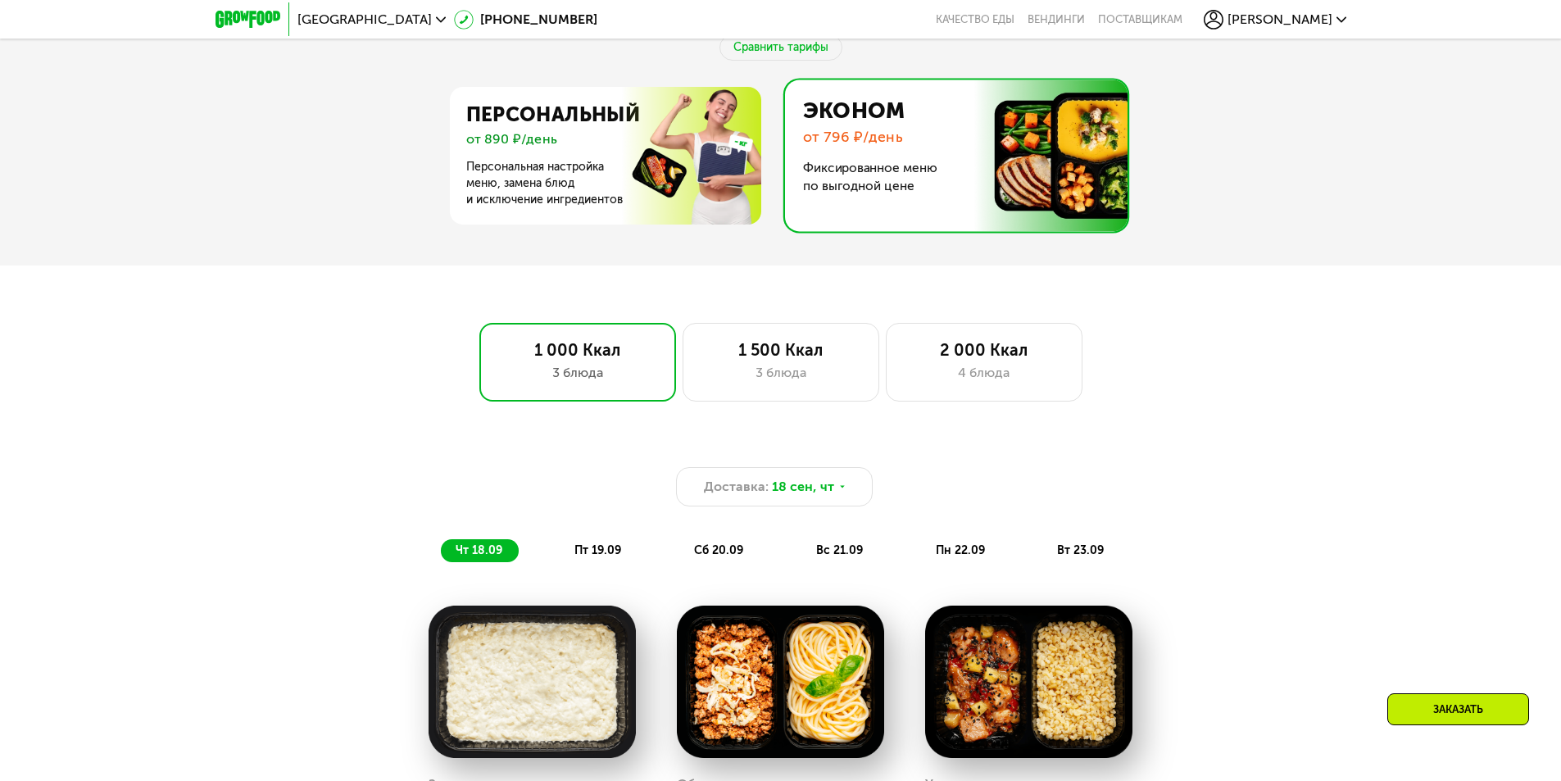
scroll to position [864, 0]
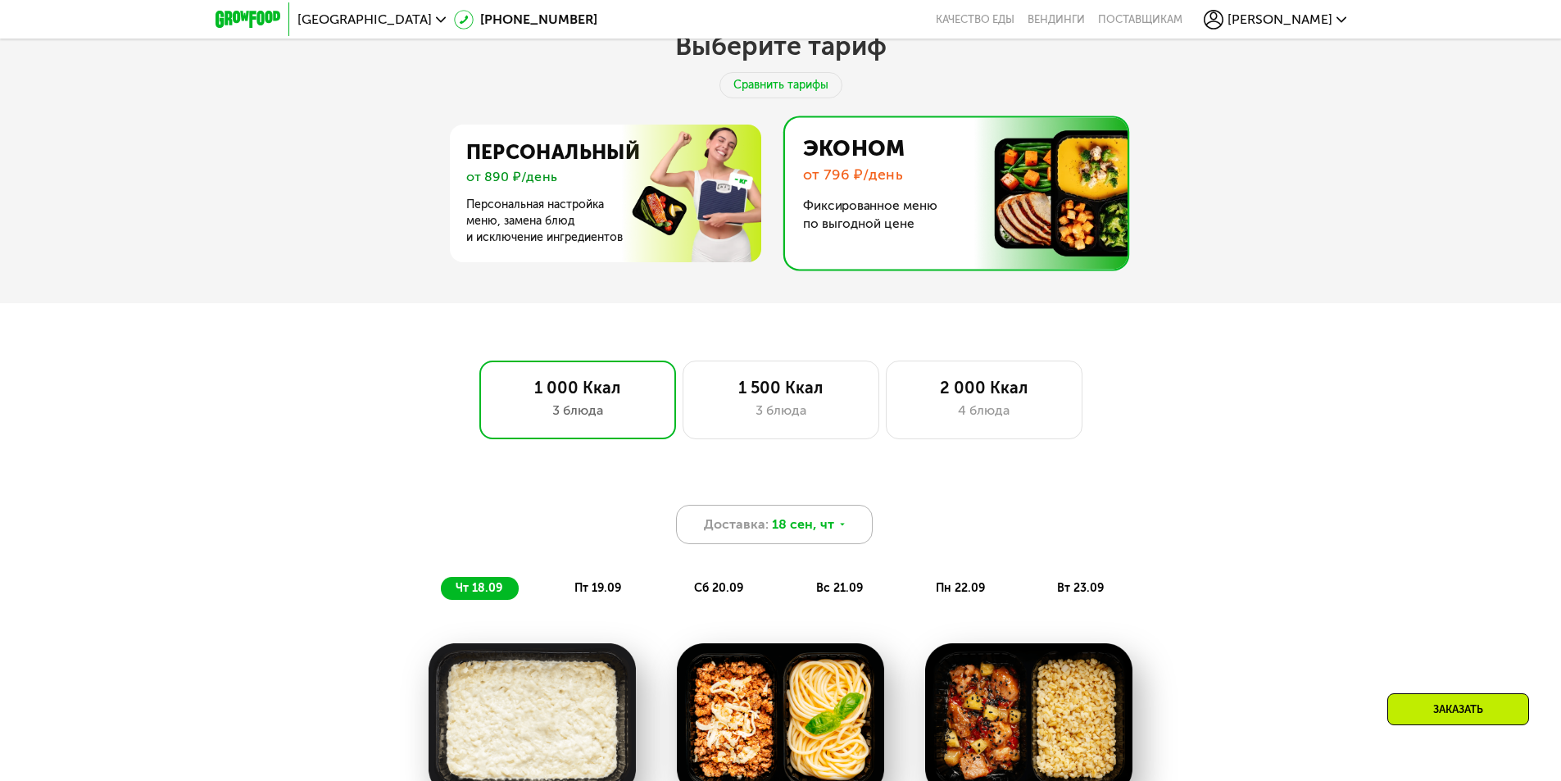
click at [845, 529] on div "Доставка: 18 сен, чт" at bounding box center [774, 524] width 197 height 39
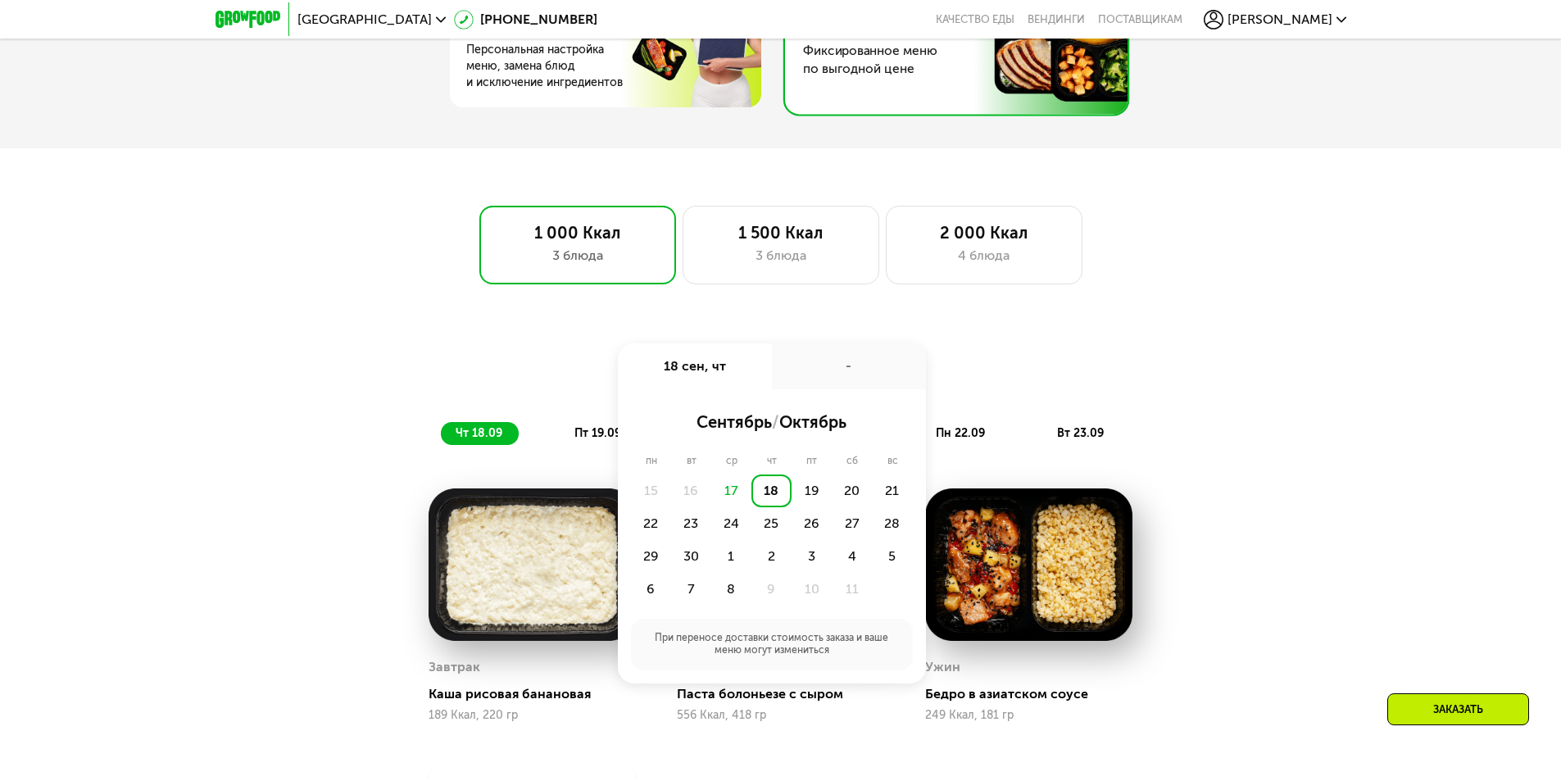
scroll to position [1028, 0]
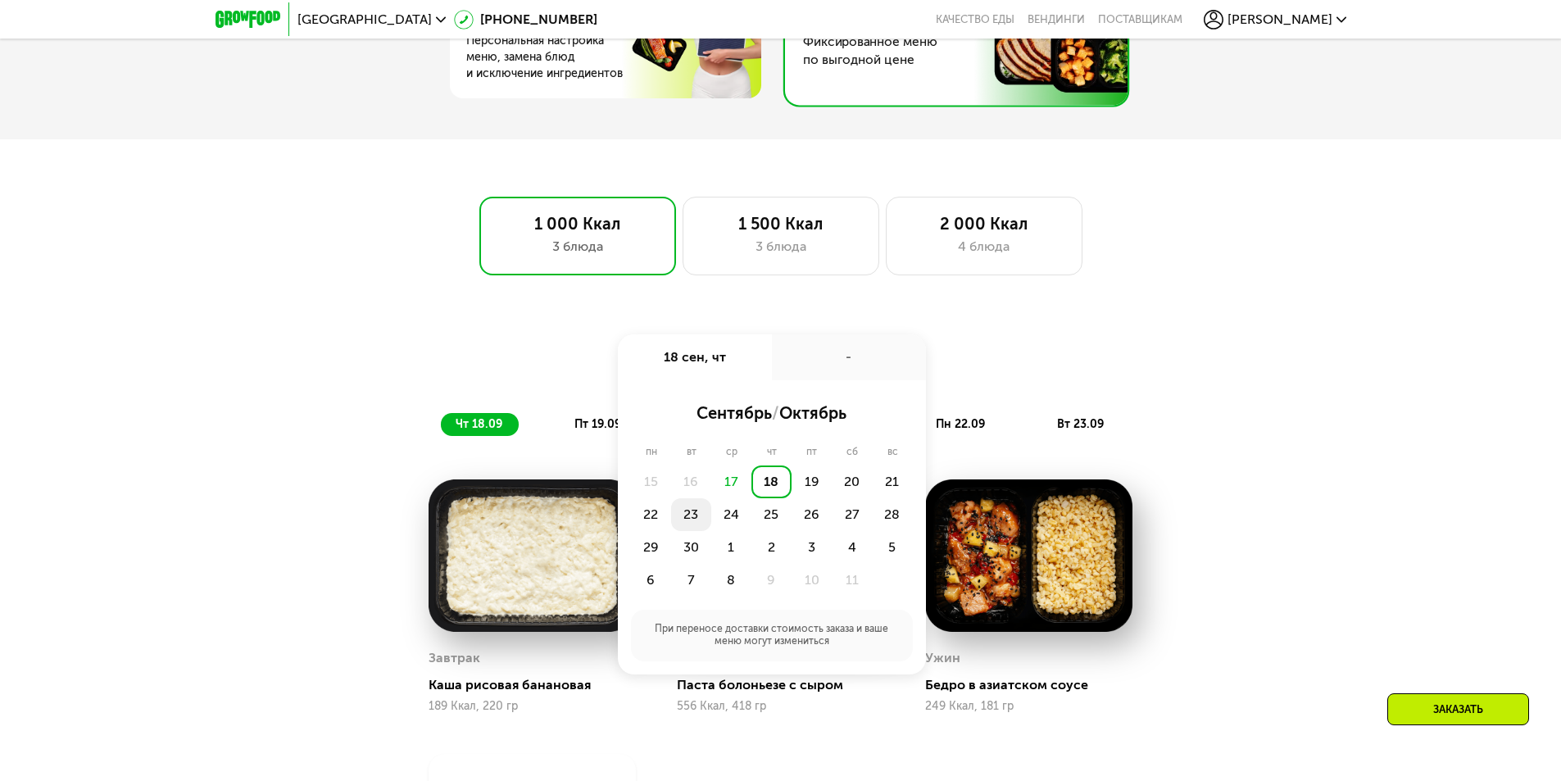
click at [689, 517] on div "23" at bounding box center [691, 514] width 40 height 33
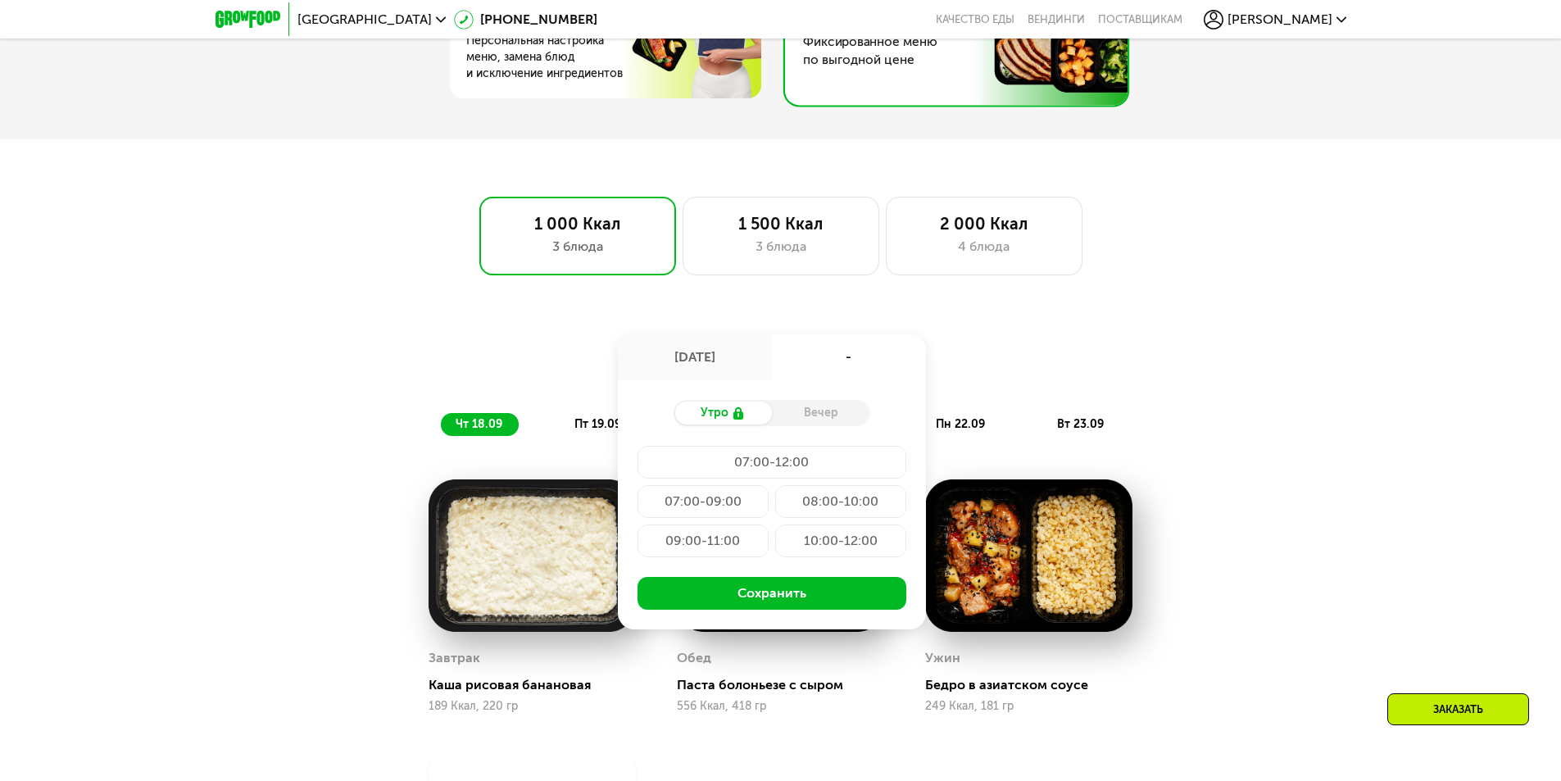
click at [1009, 380] on div "Доставка: 23 сен, вт 23 сен, вт - Утро Вечер 07:00-12:00 07:00-09:00 08:00-10:0…" at bounding box center [781, 360] width 970 height 39
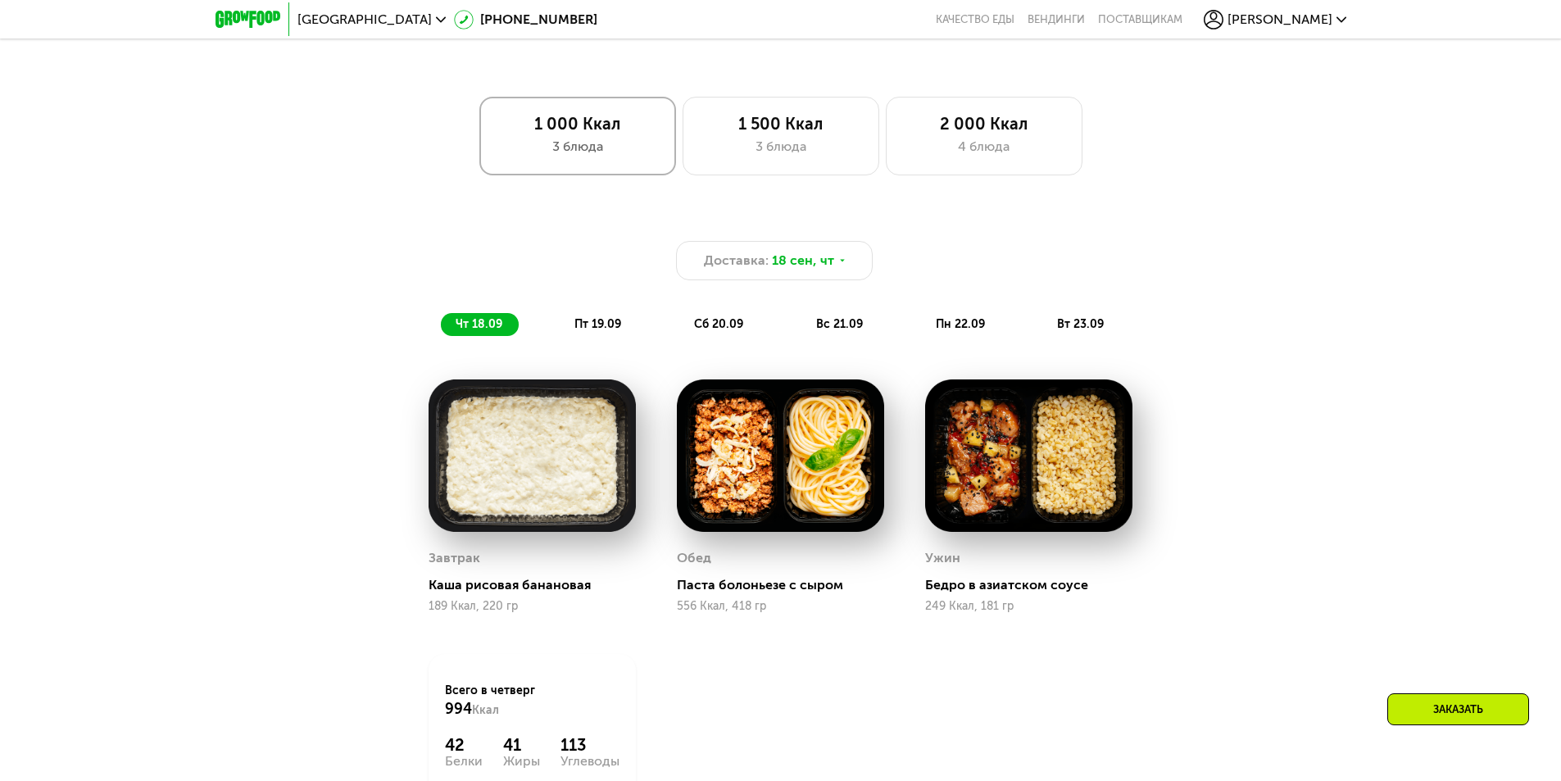
scroll to position [1110, 0]
